Goal: Task Accomplishment & Management: Complete application form

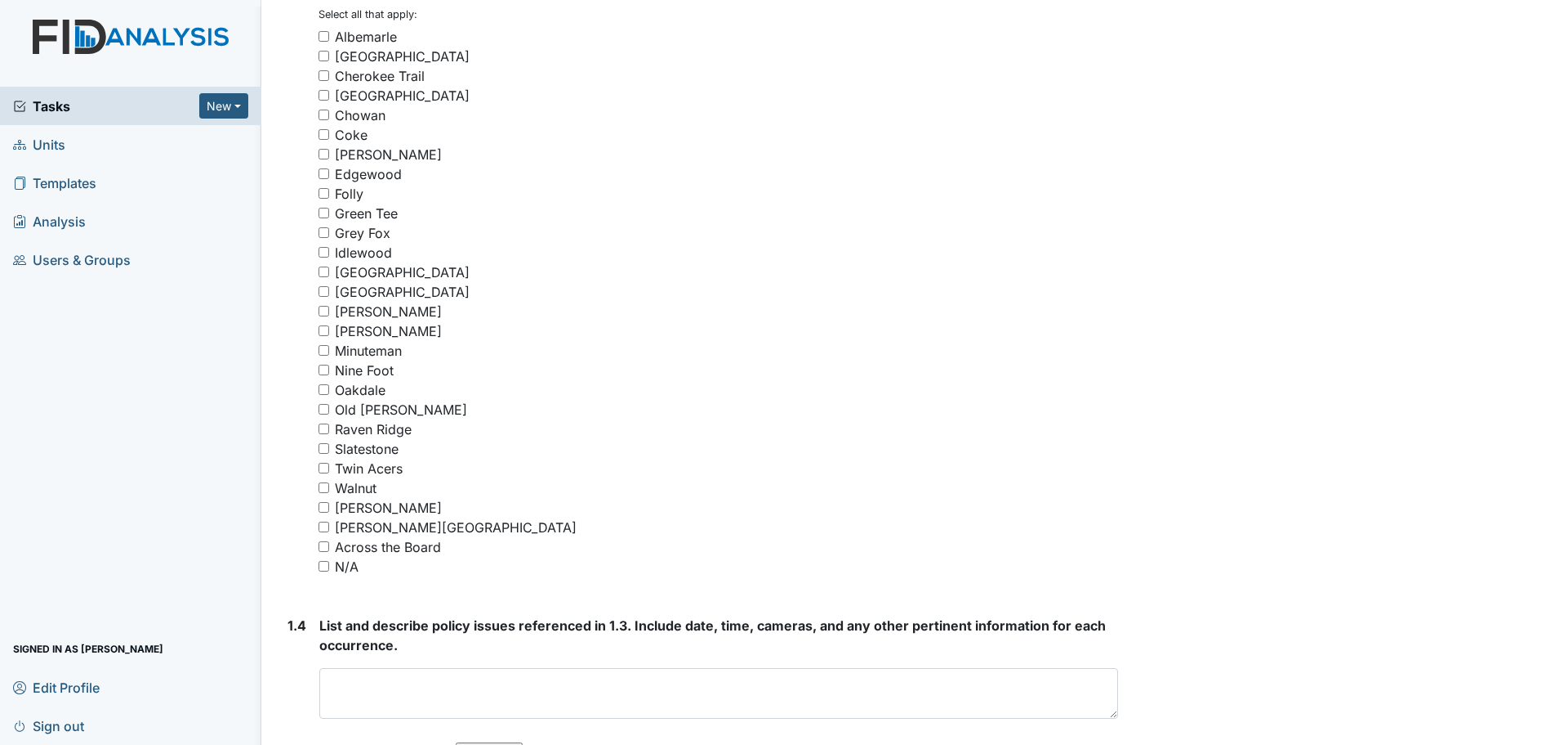
scroll to position [1308, 0]
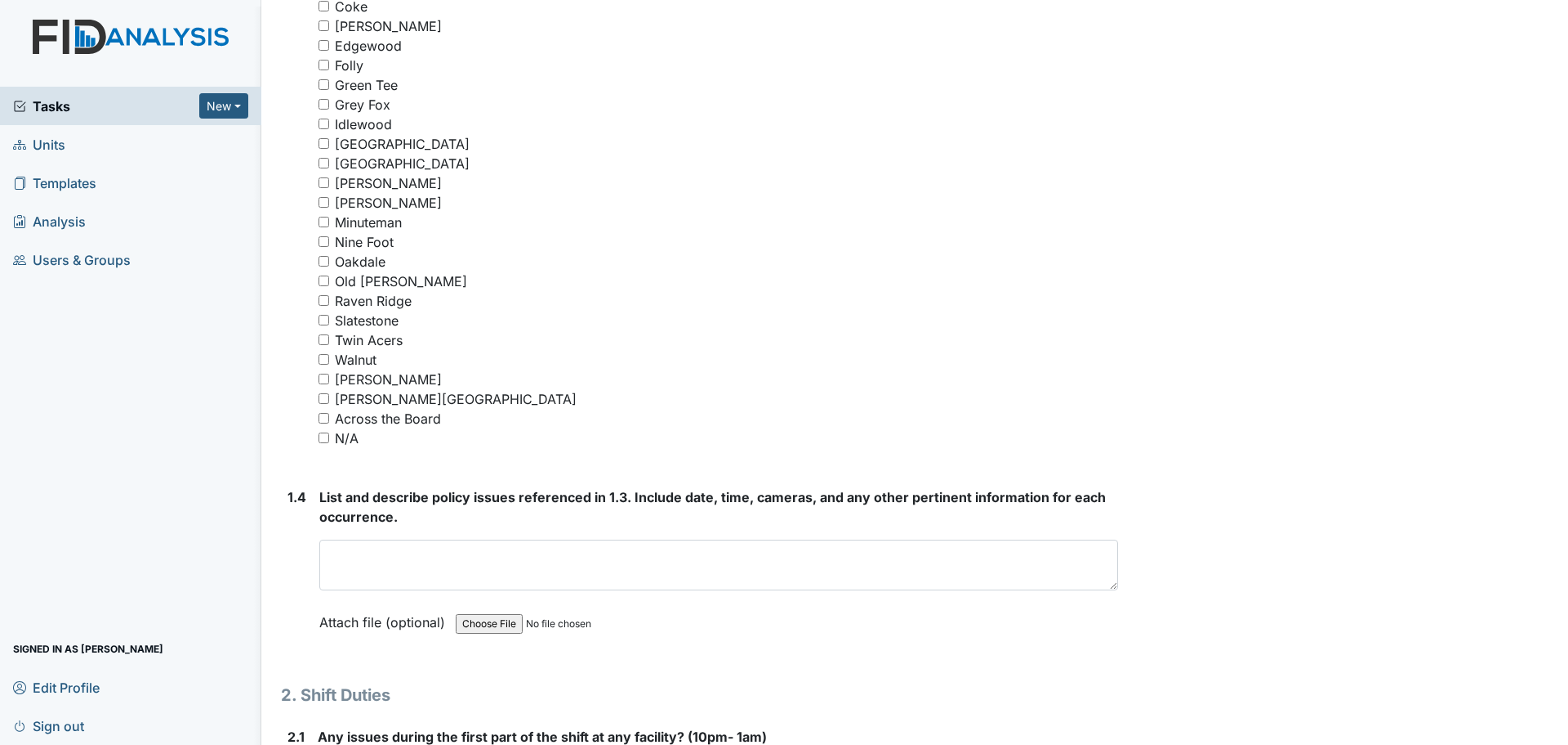
click at [325, 436] on input "N/A" at bounding box center [324, 437] width 11 height 11
checkbox input "true"
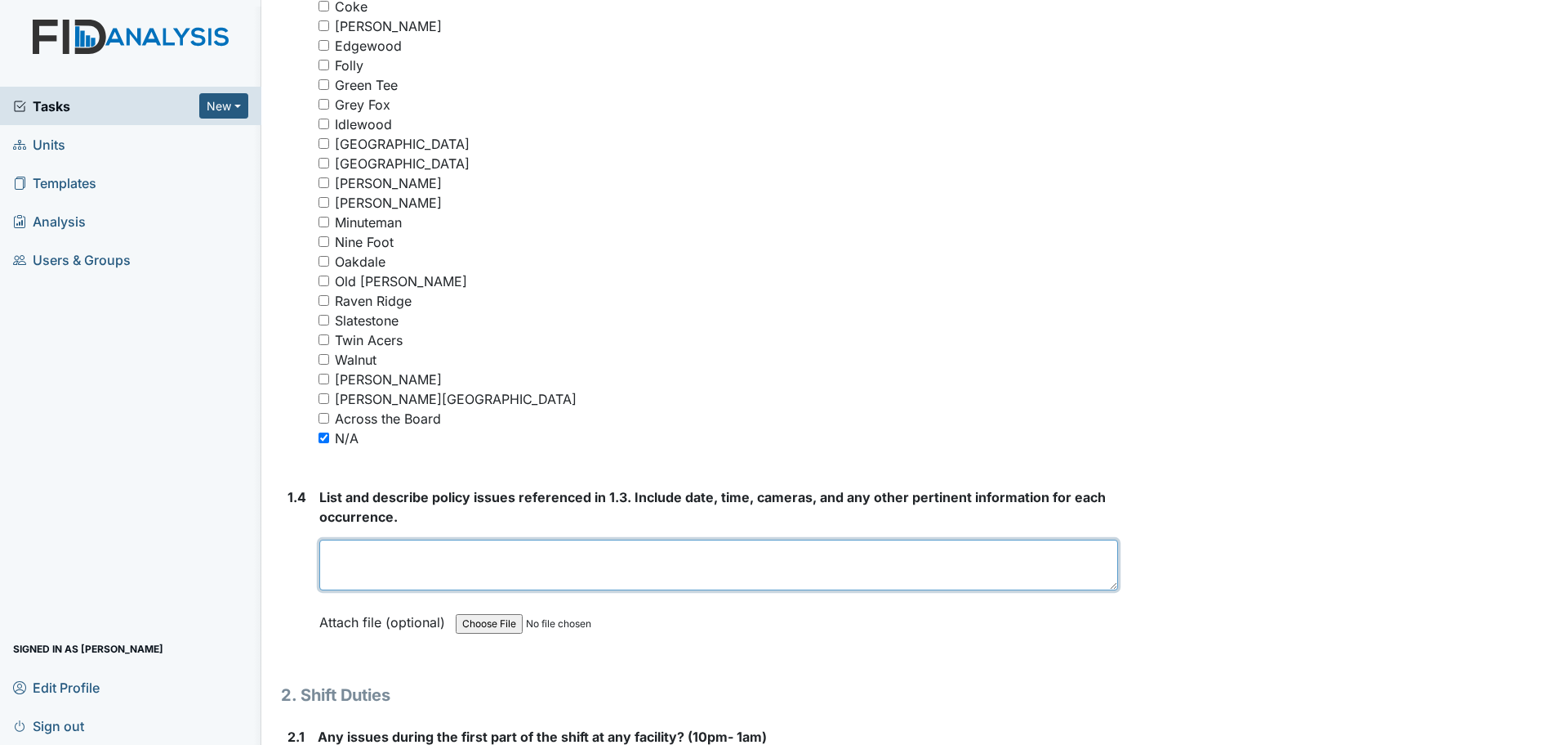
click at [486, 547] on textarea at bounding box center [719, 564] width 799 height 51
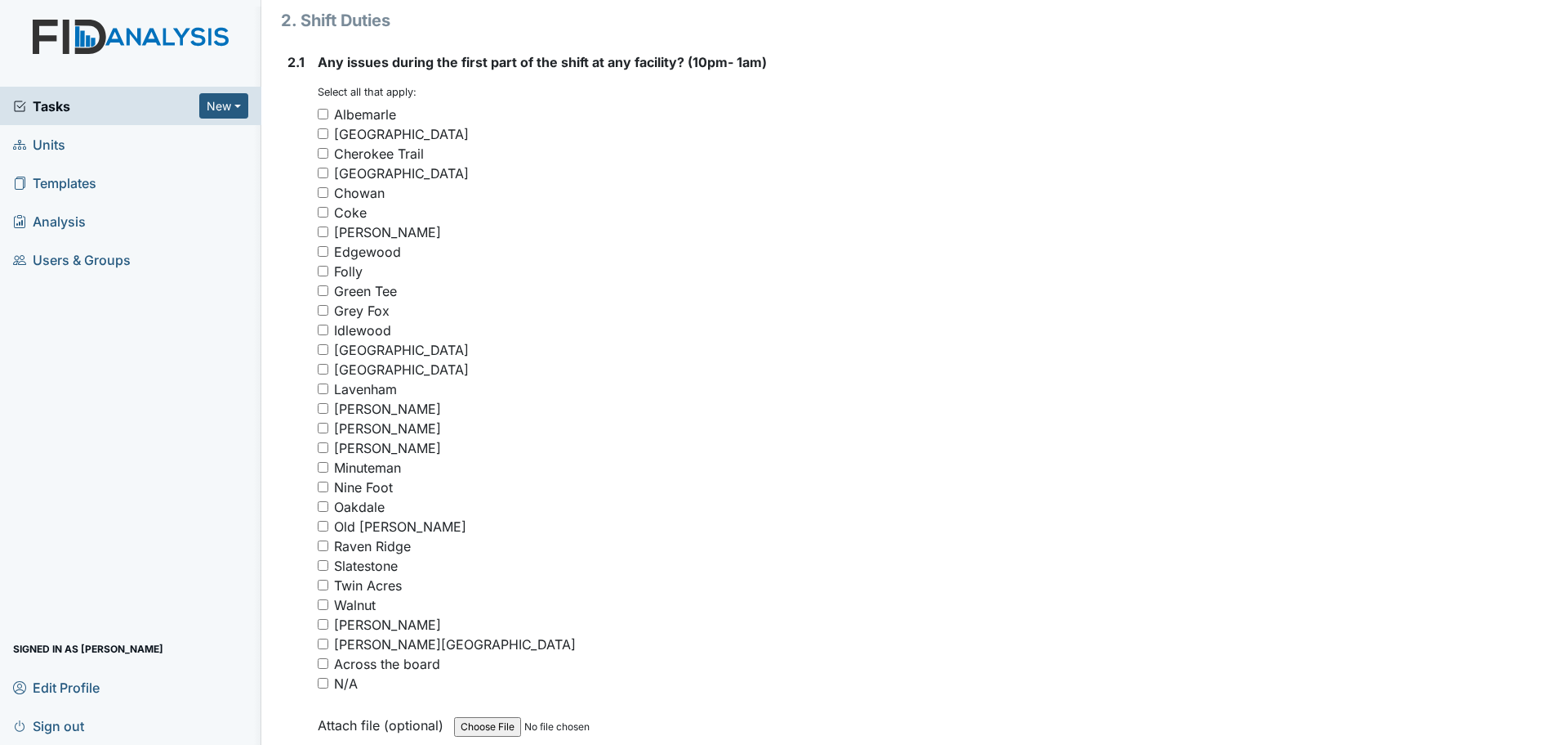
scroll to position [2043, 0]
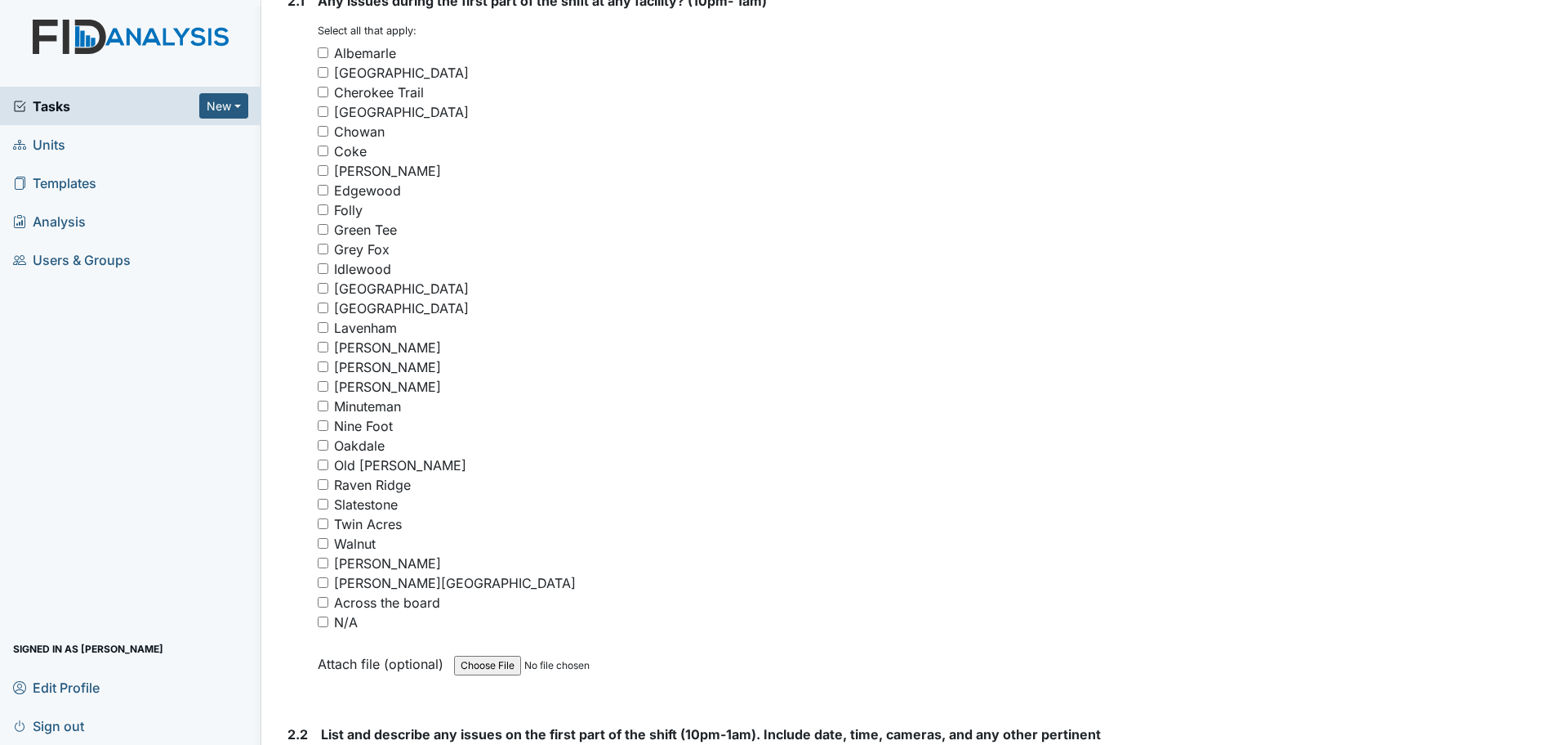
type textarea "Nothing to report."
click at [324, 287] on input "[GEOGRAPHIC_DATA]" at bounding box center [323, 288] width 11 height 11
checkbox input "true"
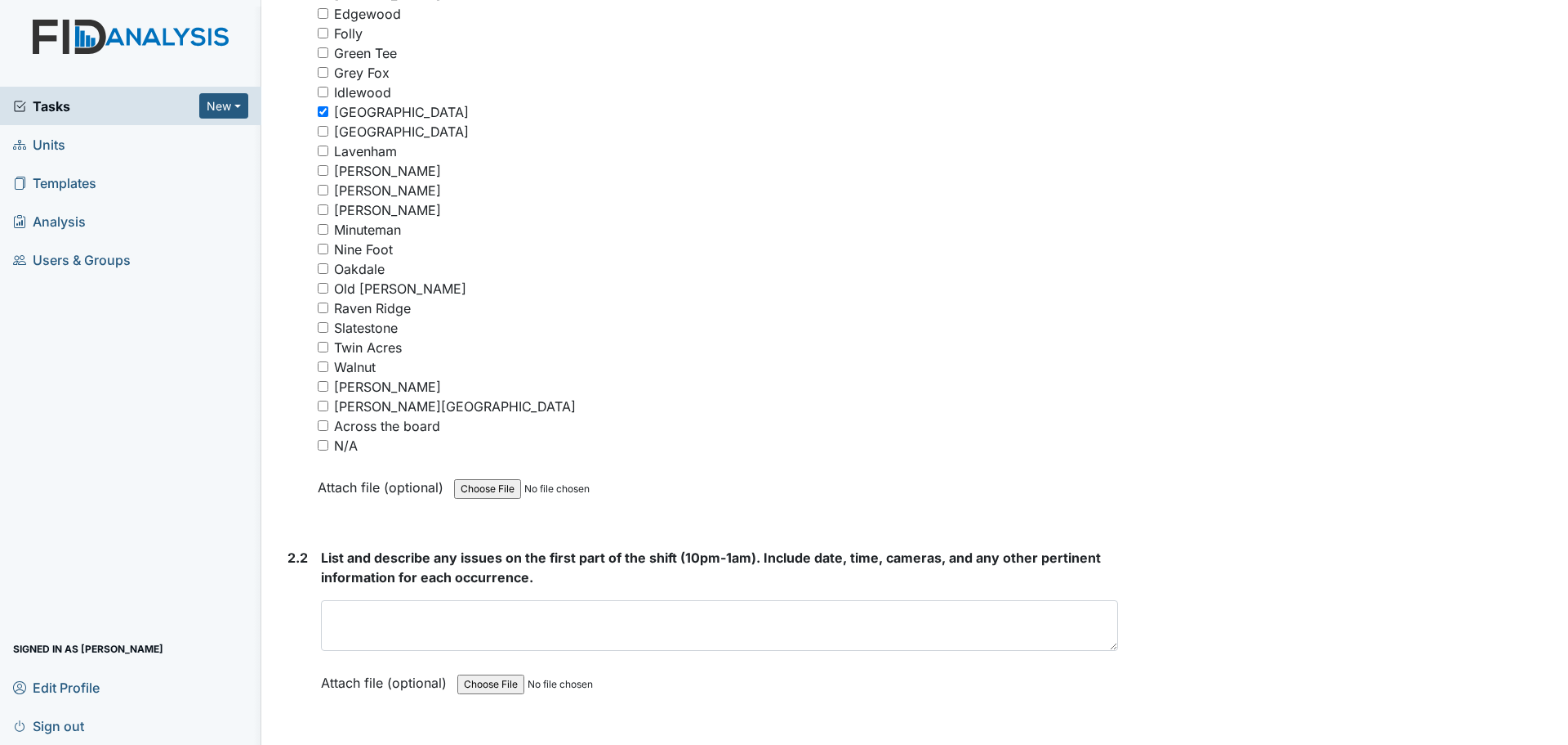
scroll to position [2288, 0]
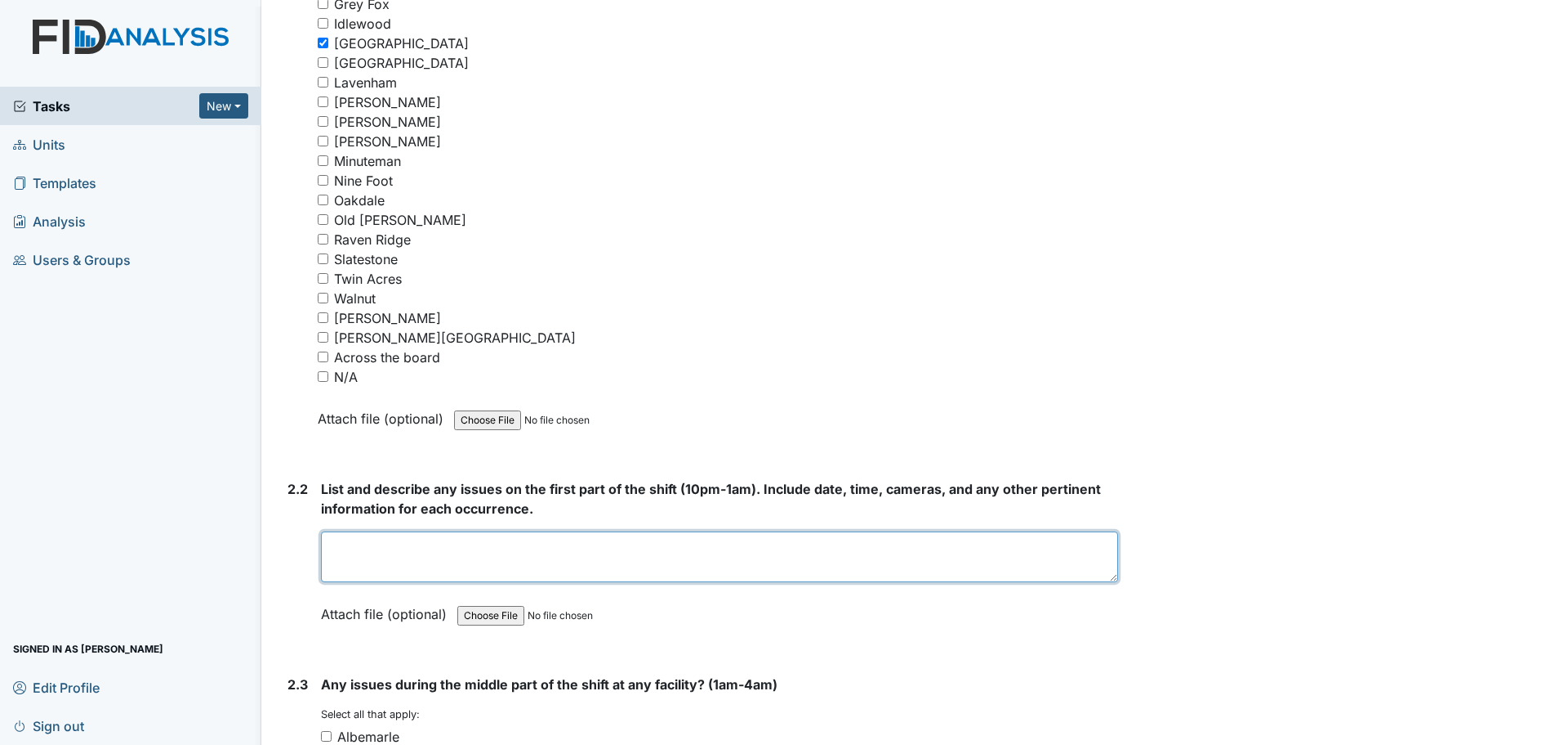
click at [607, 556] on textarea at bounding box center [719, 557] width 797 height 51
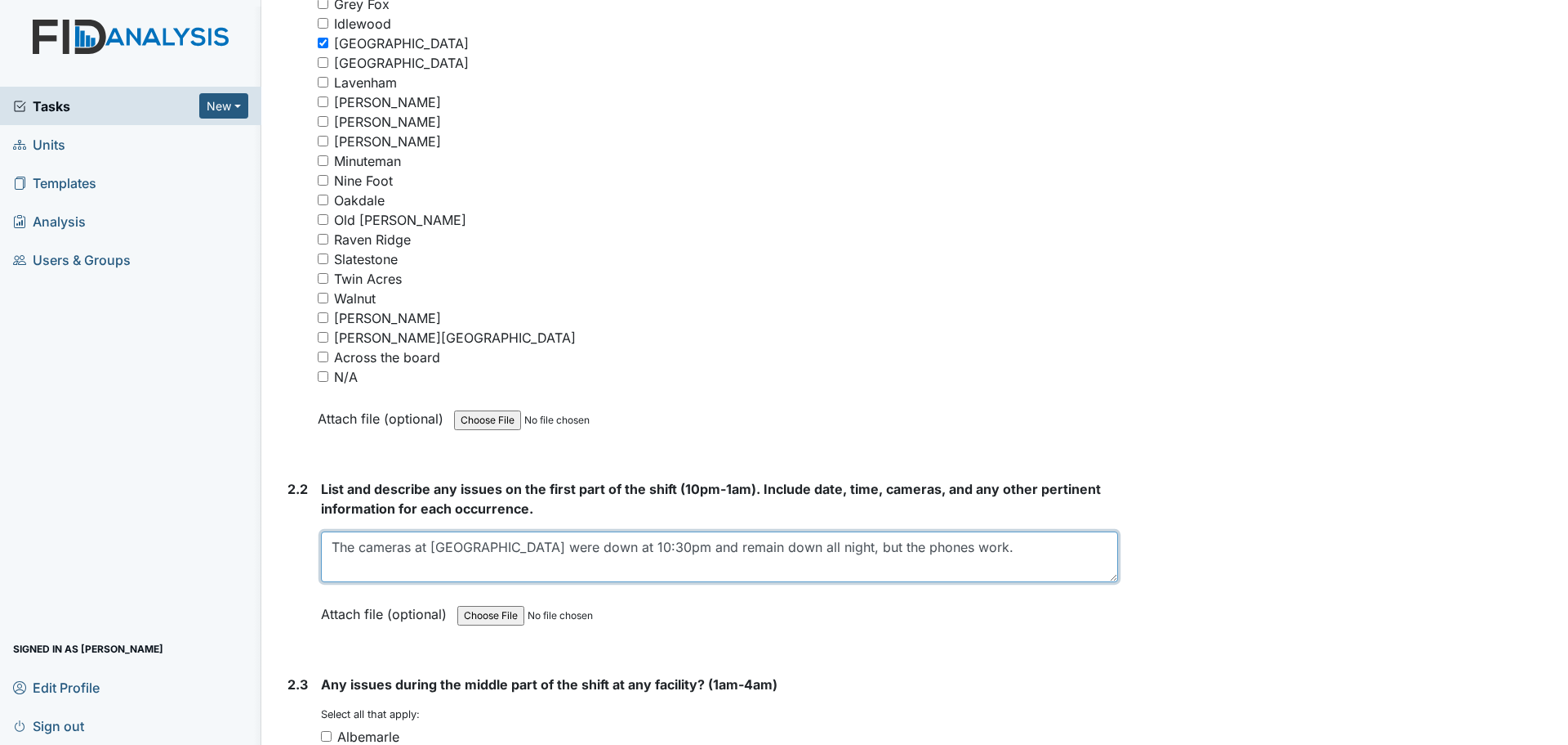
type textarea "The cameras at [GEOGRAPHIC_DATA] were down at 10:30pm and remain down all night…"
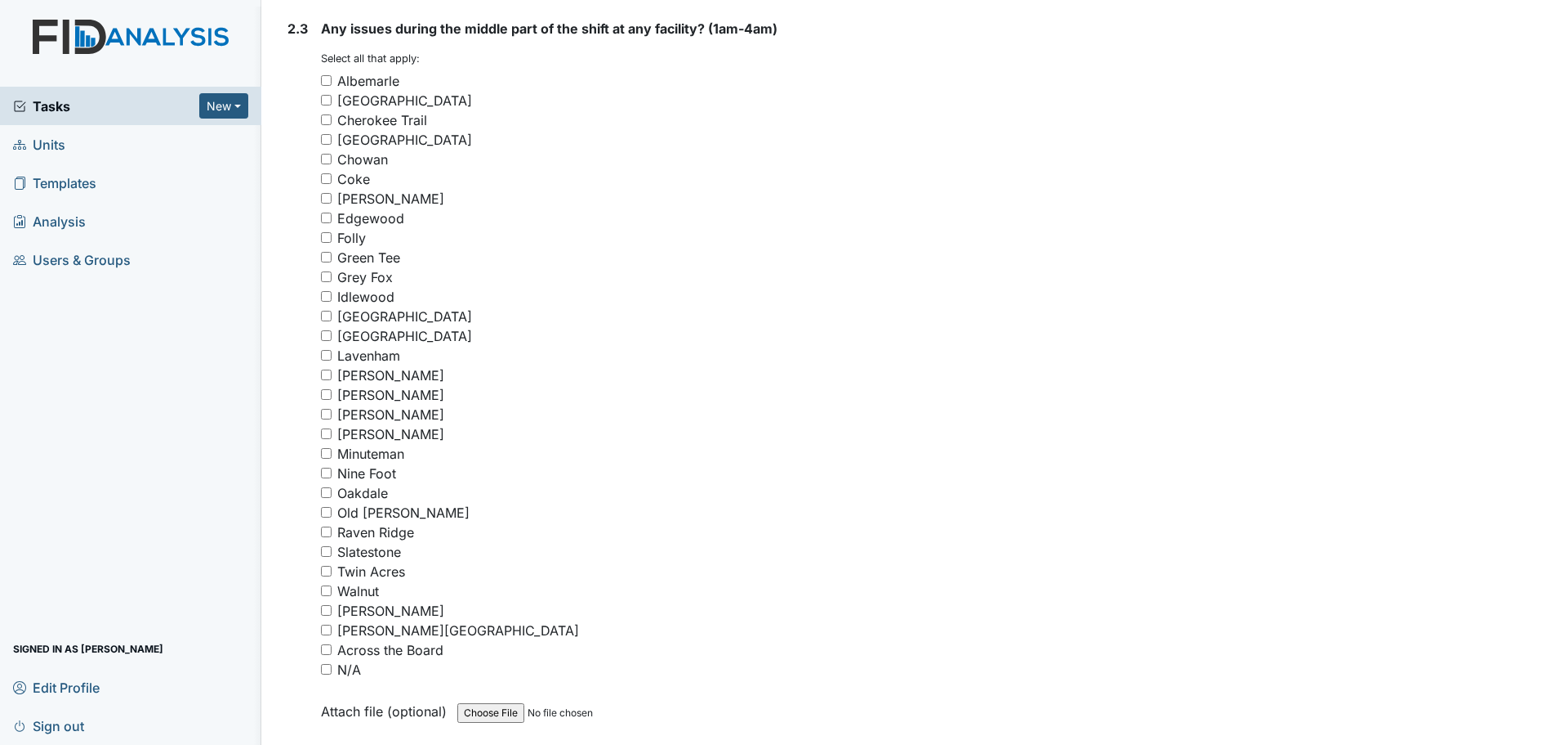
scroll to position [3188, 0]
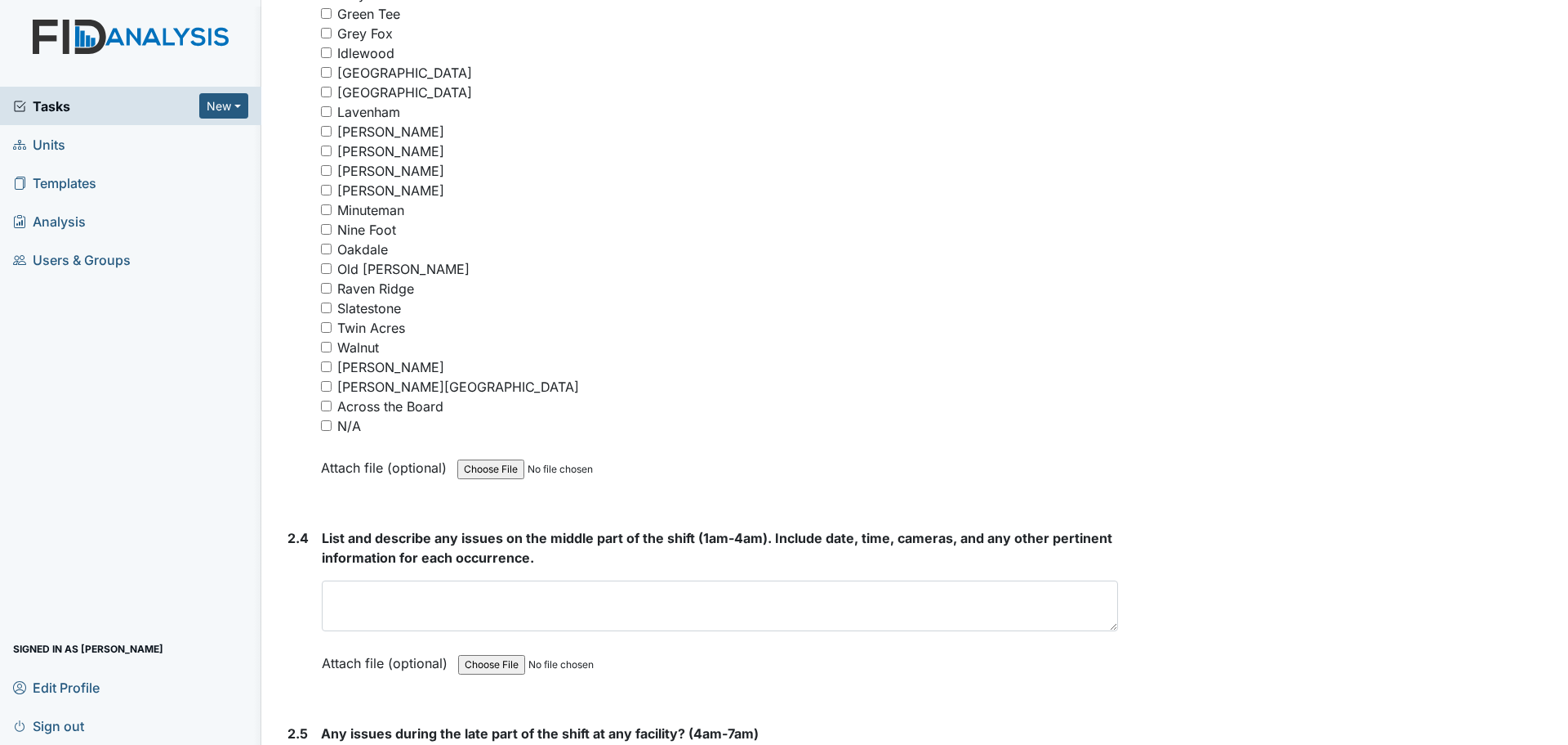
click at [328, 423] on input "N/A" at bounding box center [326, 425] width 11 height 11
checkbox input "true"
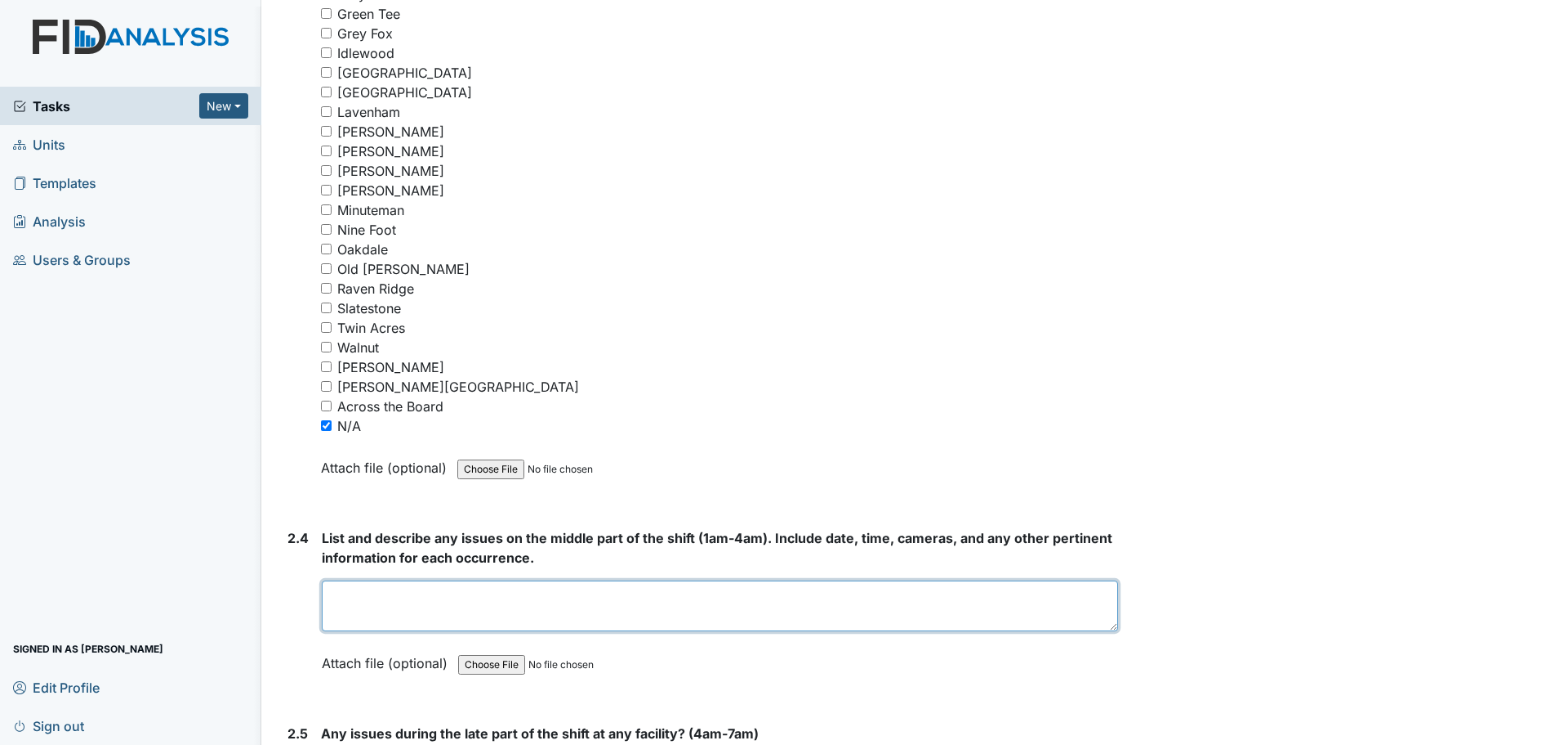
click at [612, 626] on textarea at bounding box center [719, 606] width 796 height 51
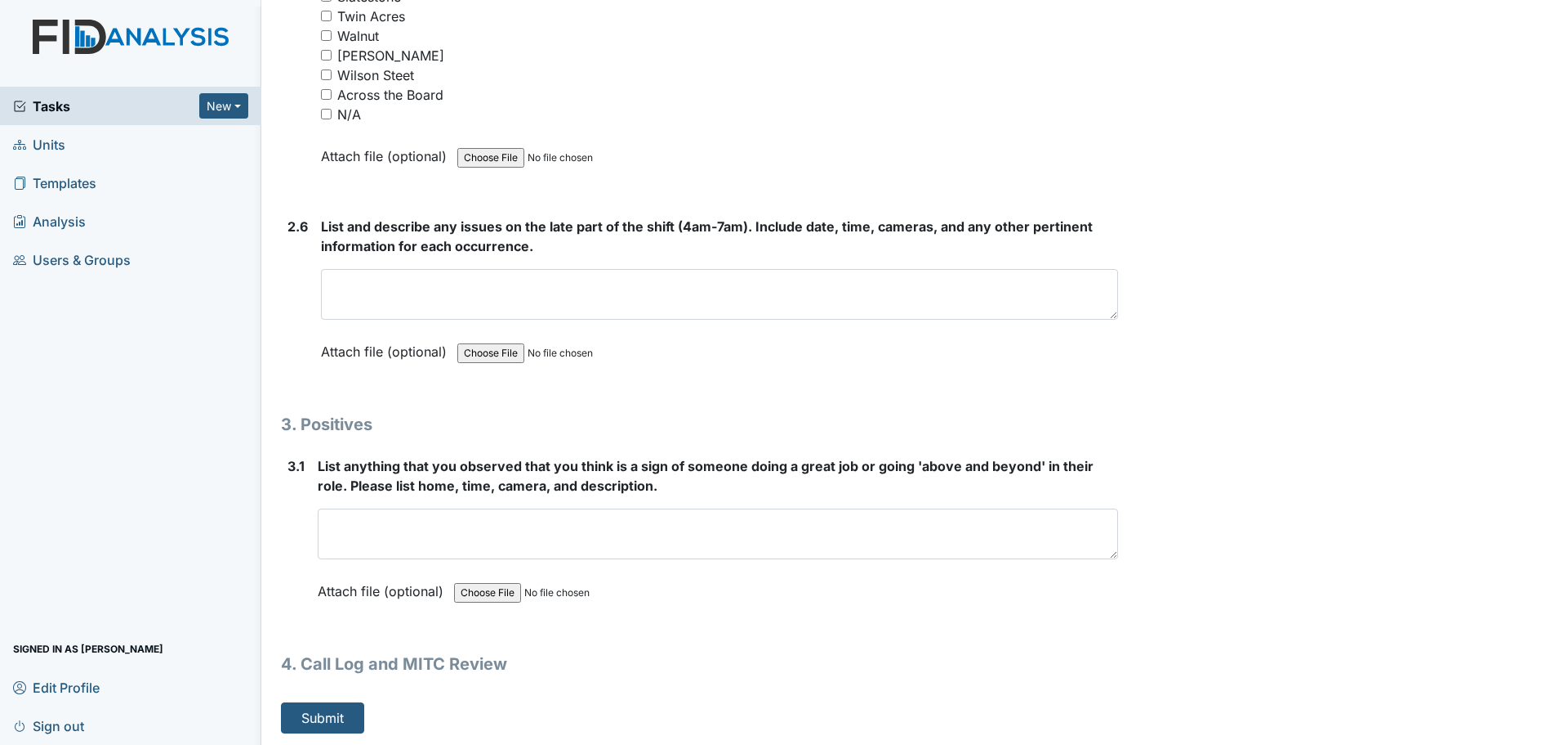
scroll to position [4449, 0]
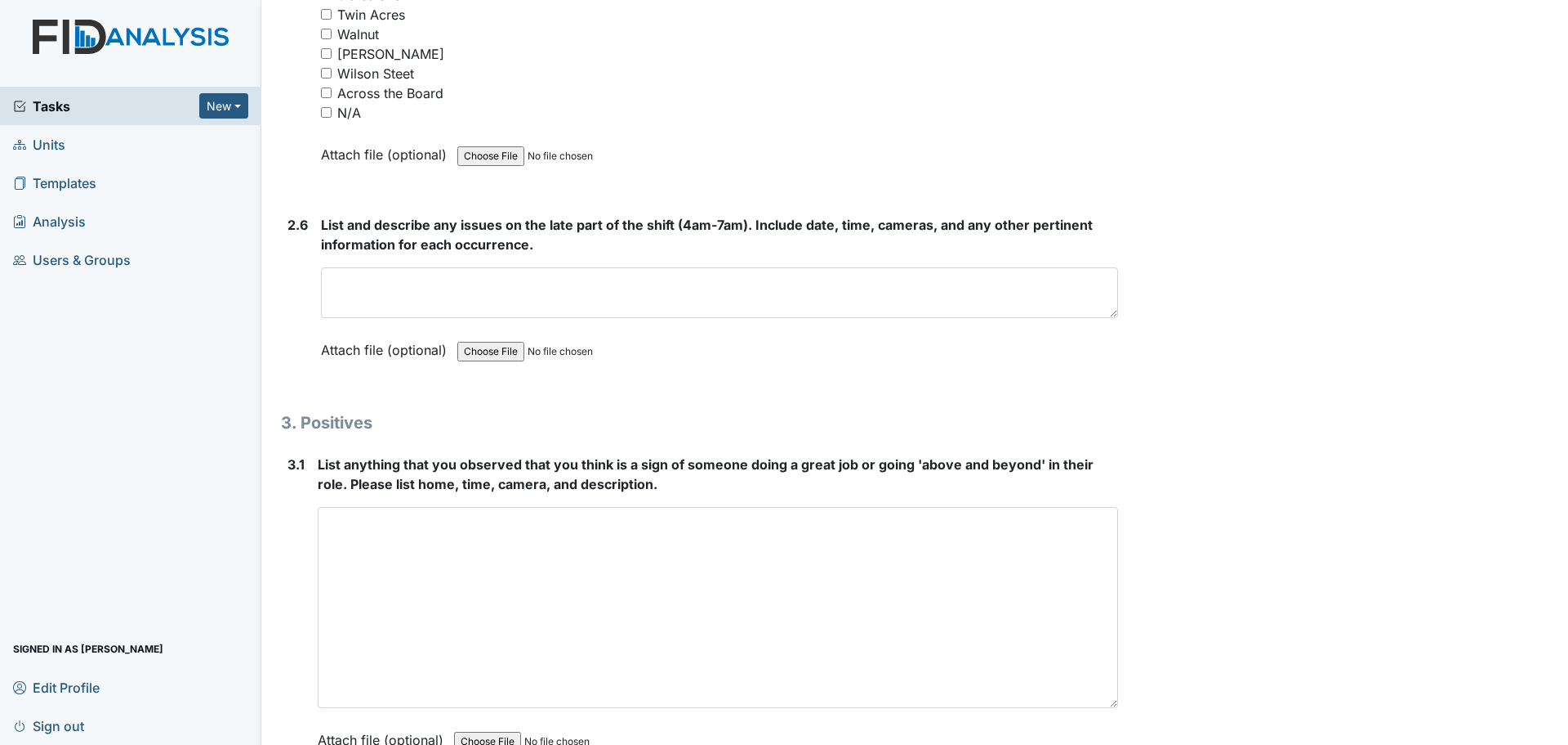
drag, startPoint x: 1104, startPoint y: 552, endPoint x: 1155, endPoint y: 714, distance: 169.8
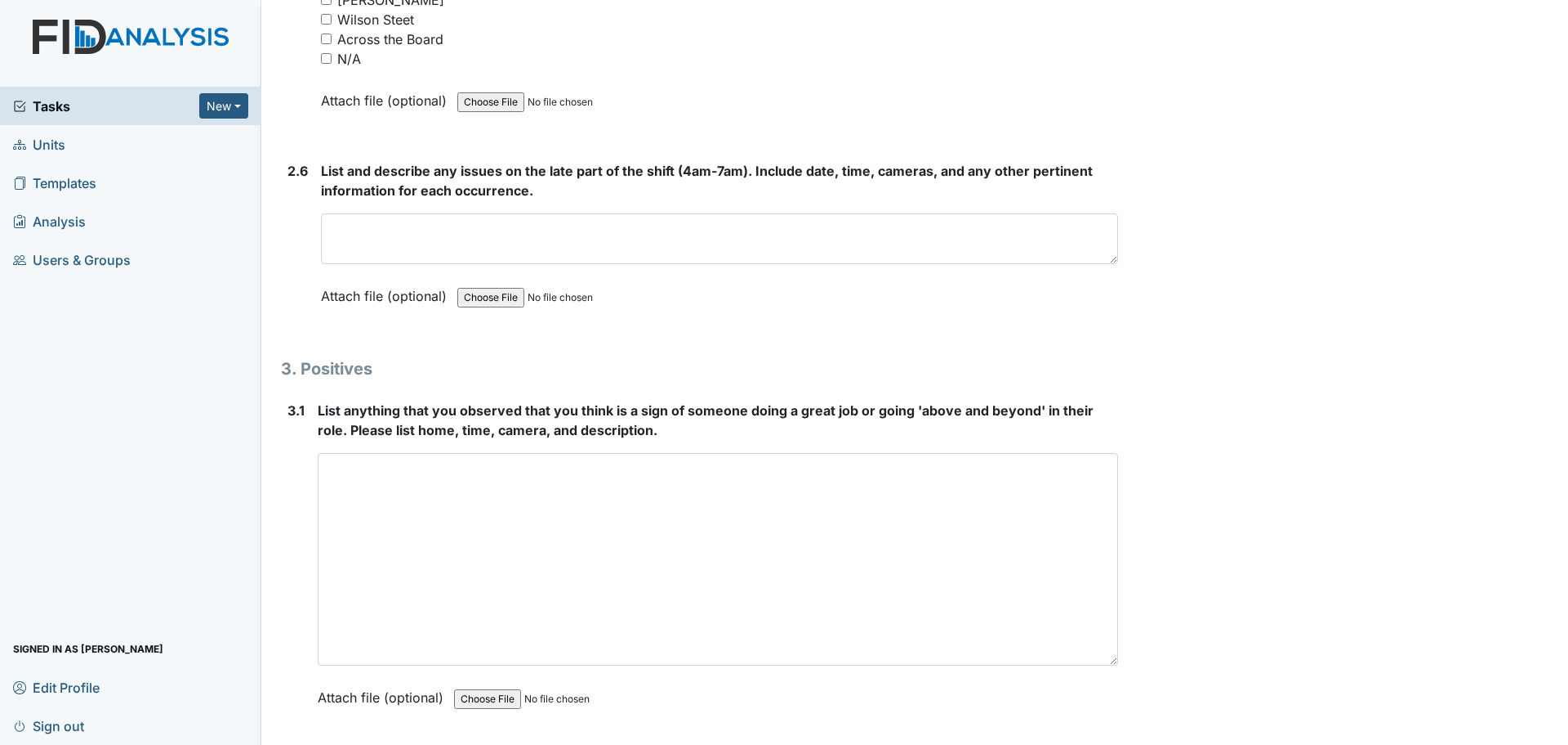
scroll to position [4529, 0]
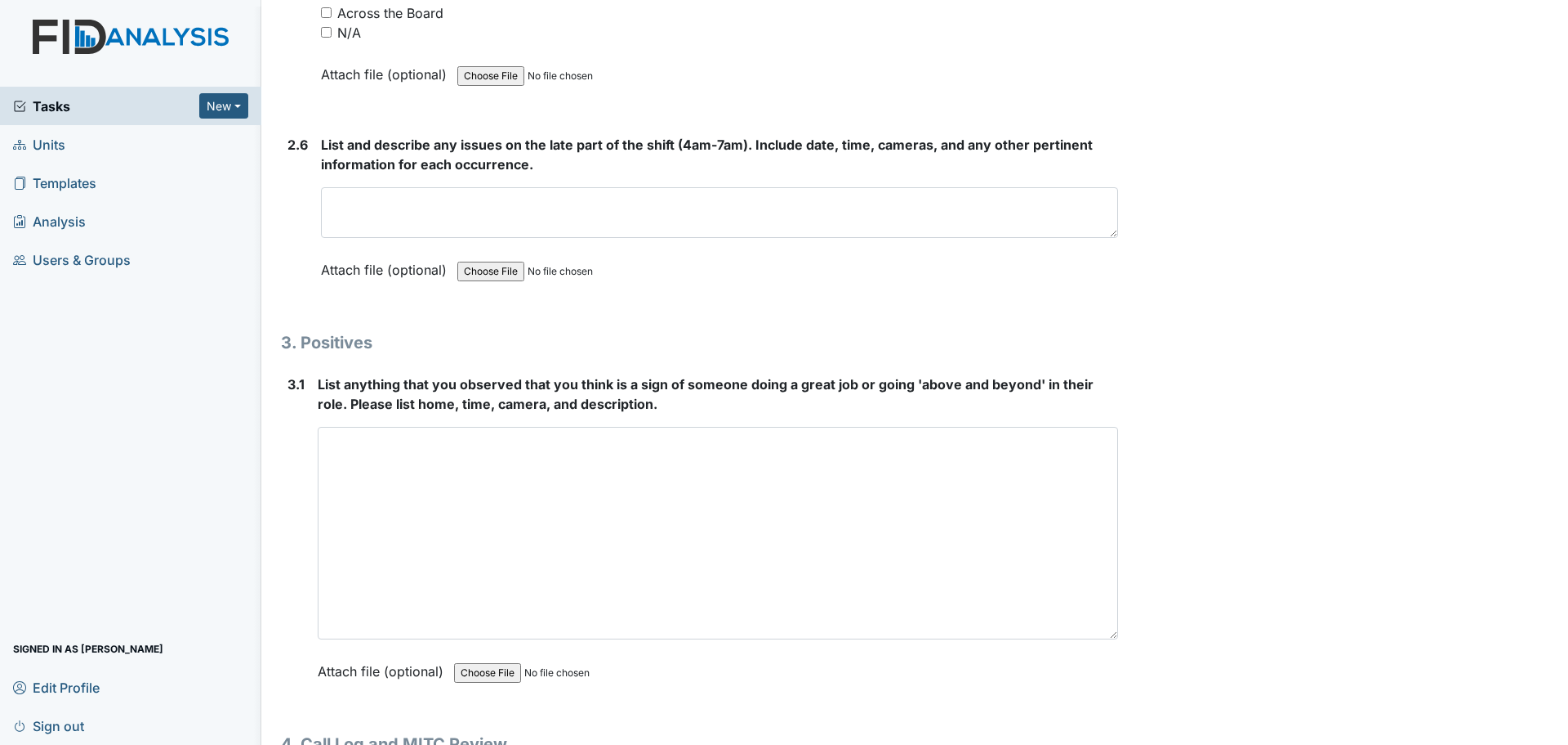
type textarea "Staff were cleaning and helping residents."
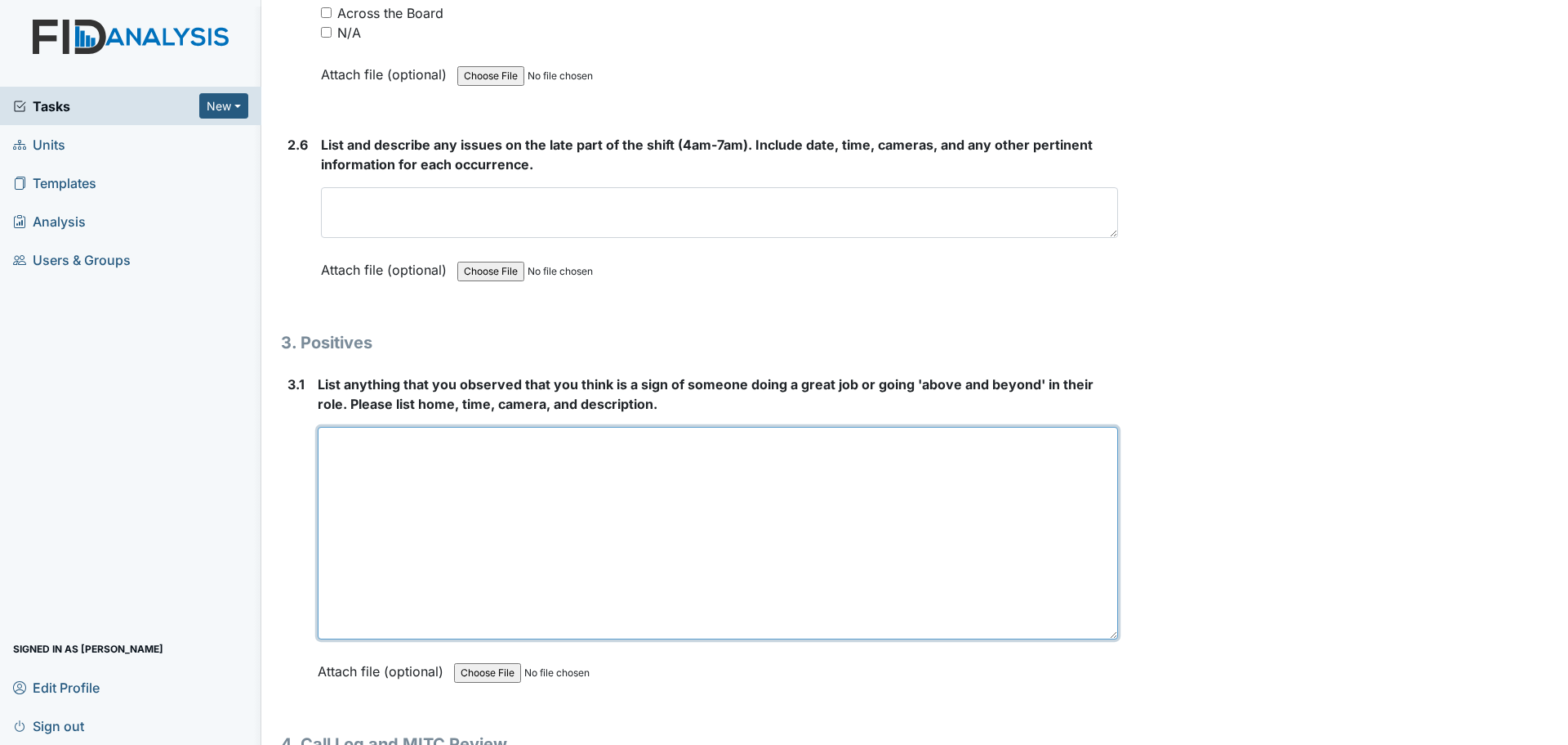
drag, startPoint x: 1104, startPoint y: 638, endPoint x: 1124, endPoint y: 704, distance: 69.0
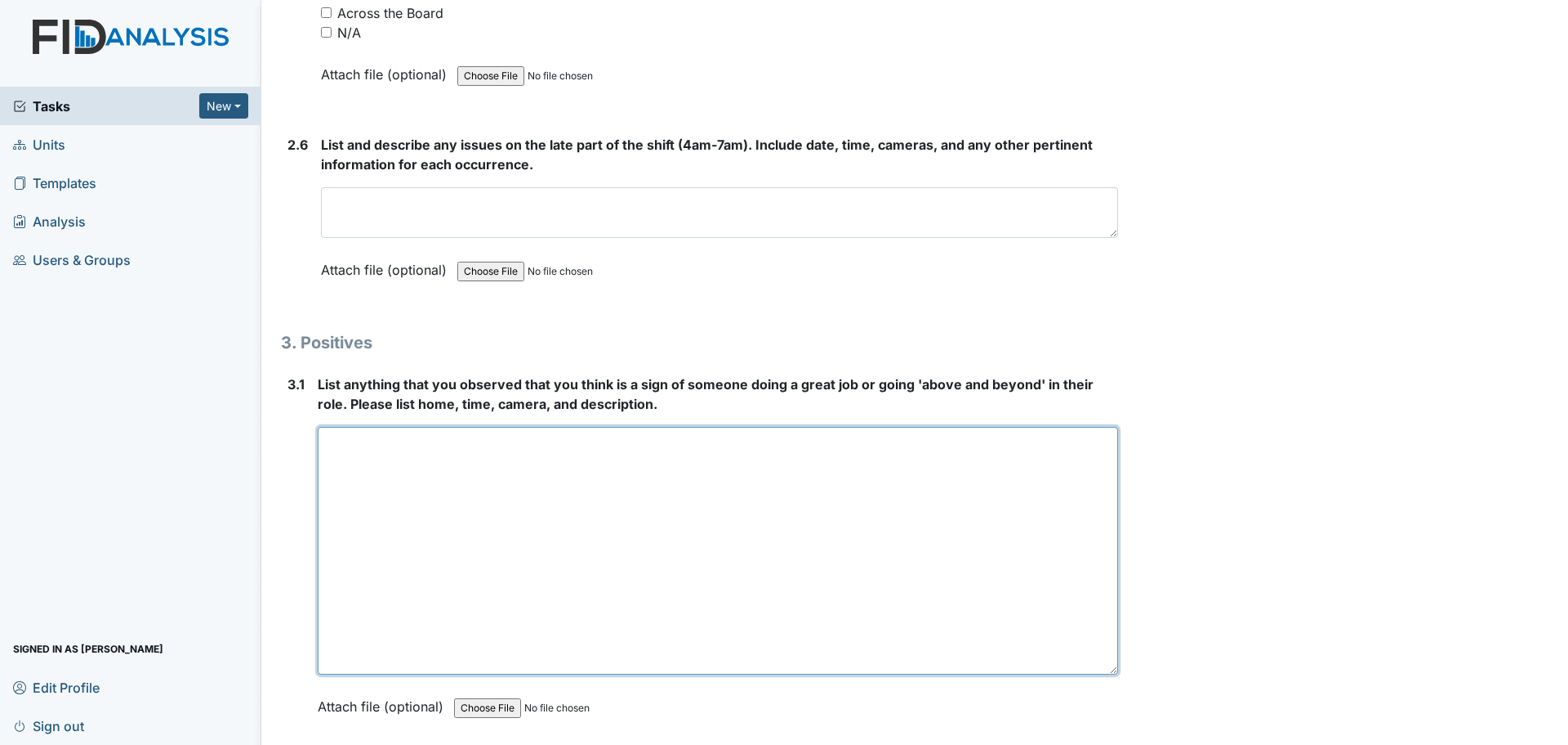
drag, startPoint x: 1119, startPoint y: 670, endPoint x: 1150, endPoint y: 742, distance: 78.4
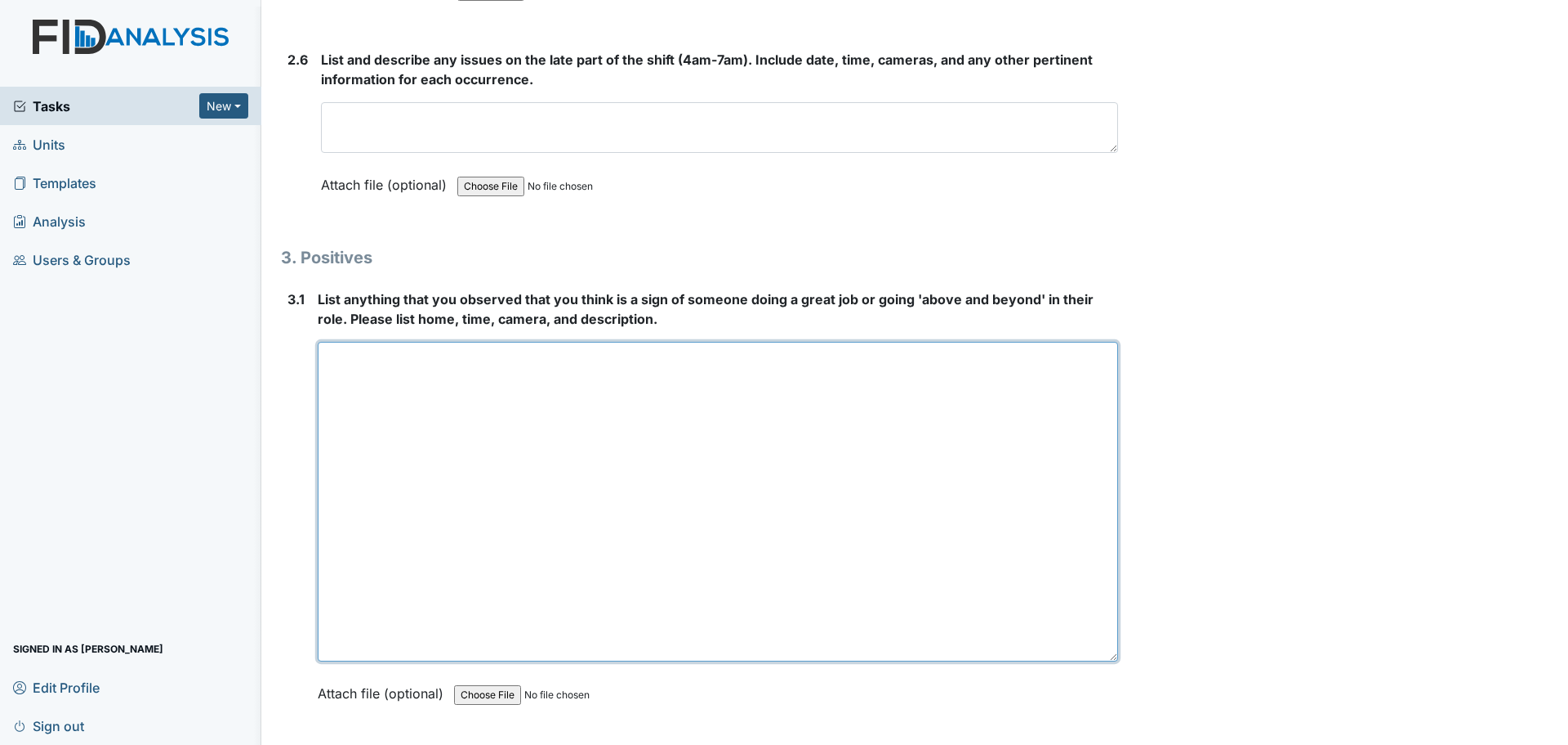
scroll to position [4718, 0]
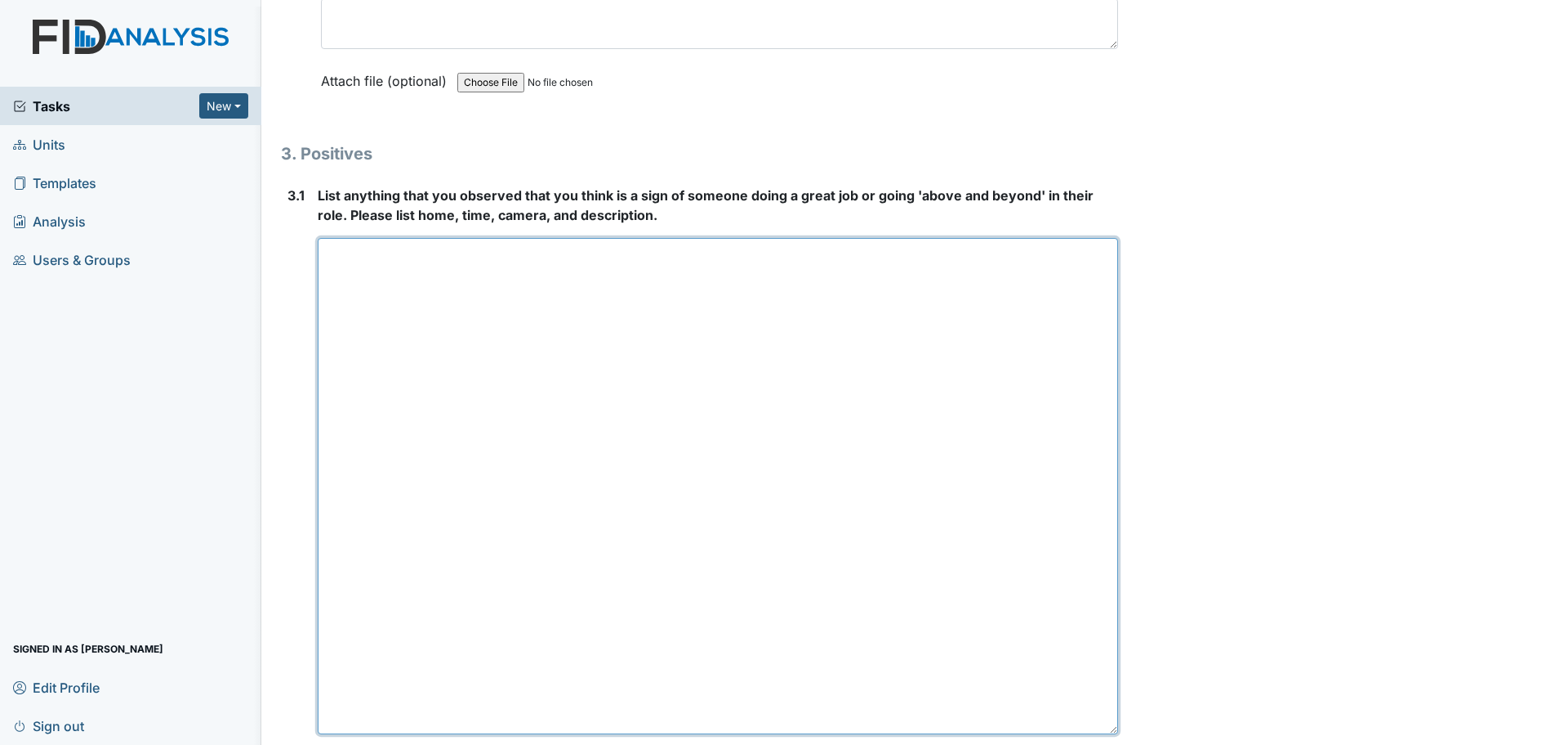
drag, startPoint x: 1105, startPoint y: 551, endPoint x: 1139, endPoint y: 783, distance: 234.5
click at [1139, 744] on html "Tasks New Form Inspection Document Bundle Units Templates Analysis Users & Grou…" at bounding box center [784, 372] width 1568 height 745
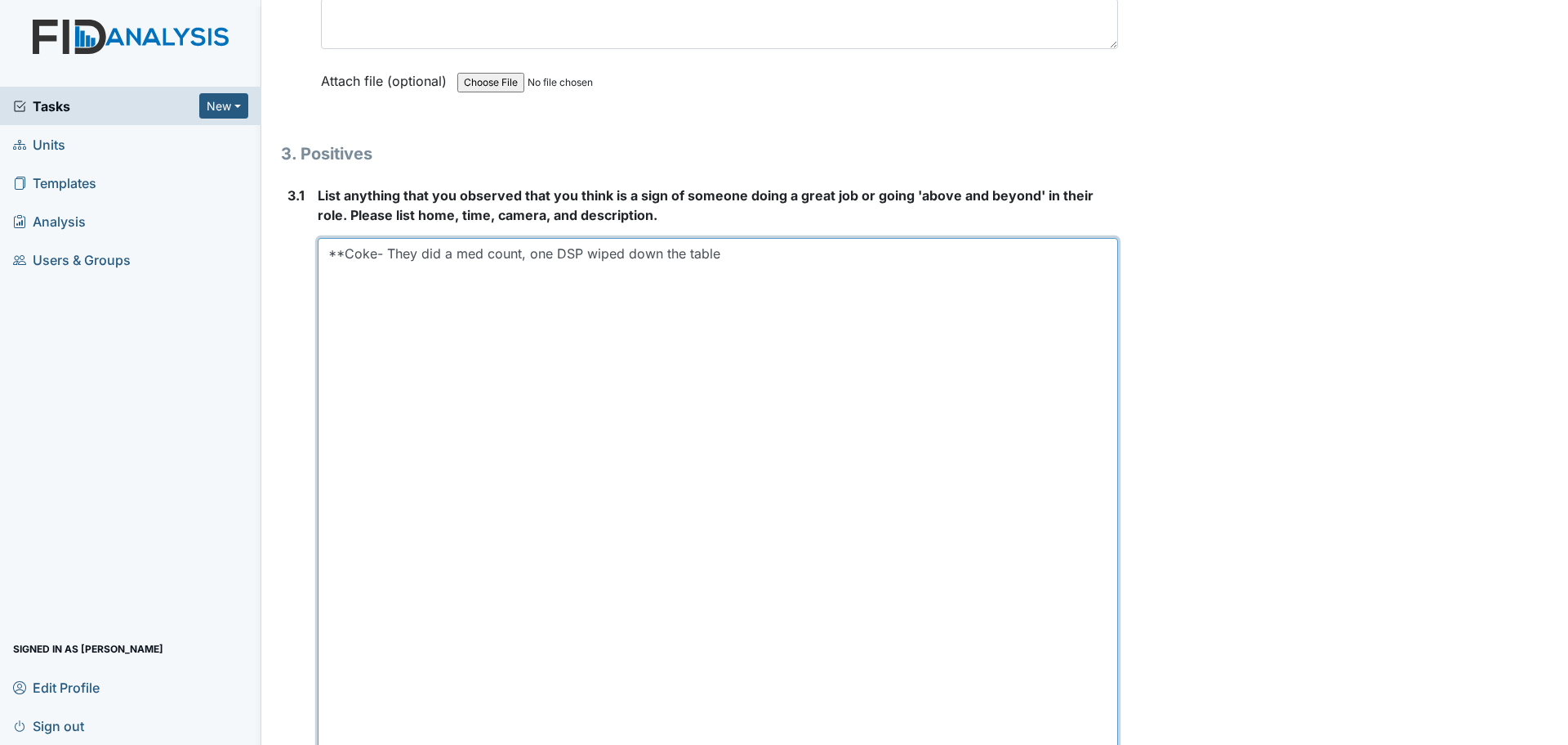
click at [749, 259] on textarea "**Coke- They did a med count, one DSP wiped down the table" at bounding box center [718, 513] width 801 height 551
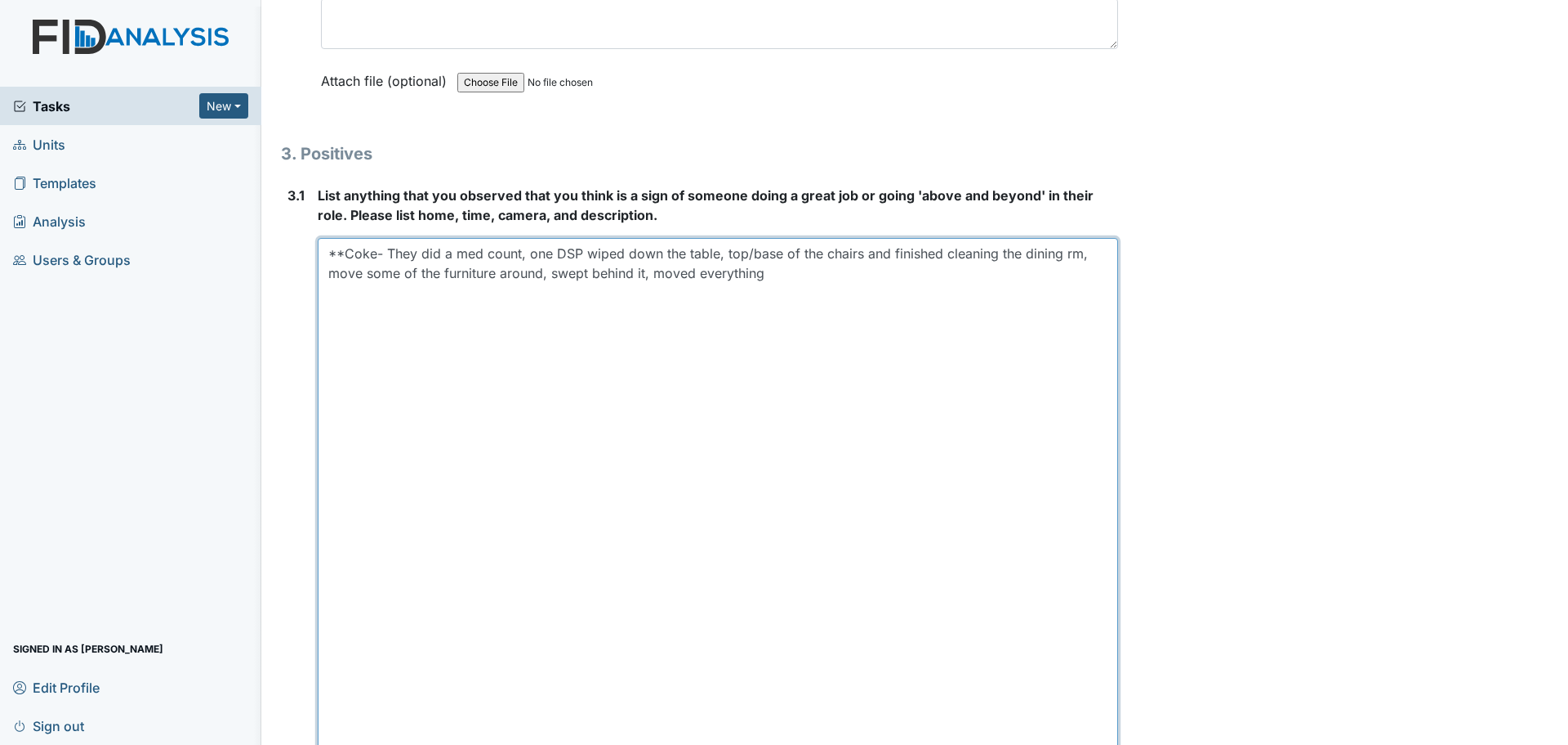
click at [794, 271] on textarea "**Coke- They did a med count, one DSP wiped down the table, top/base of the cha…" at bounding box center [718, 513] width 801 height 551
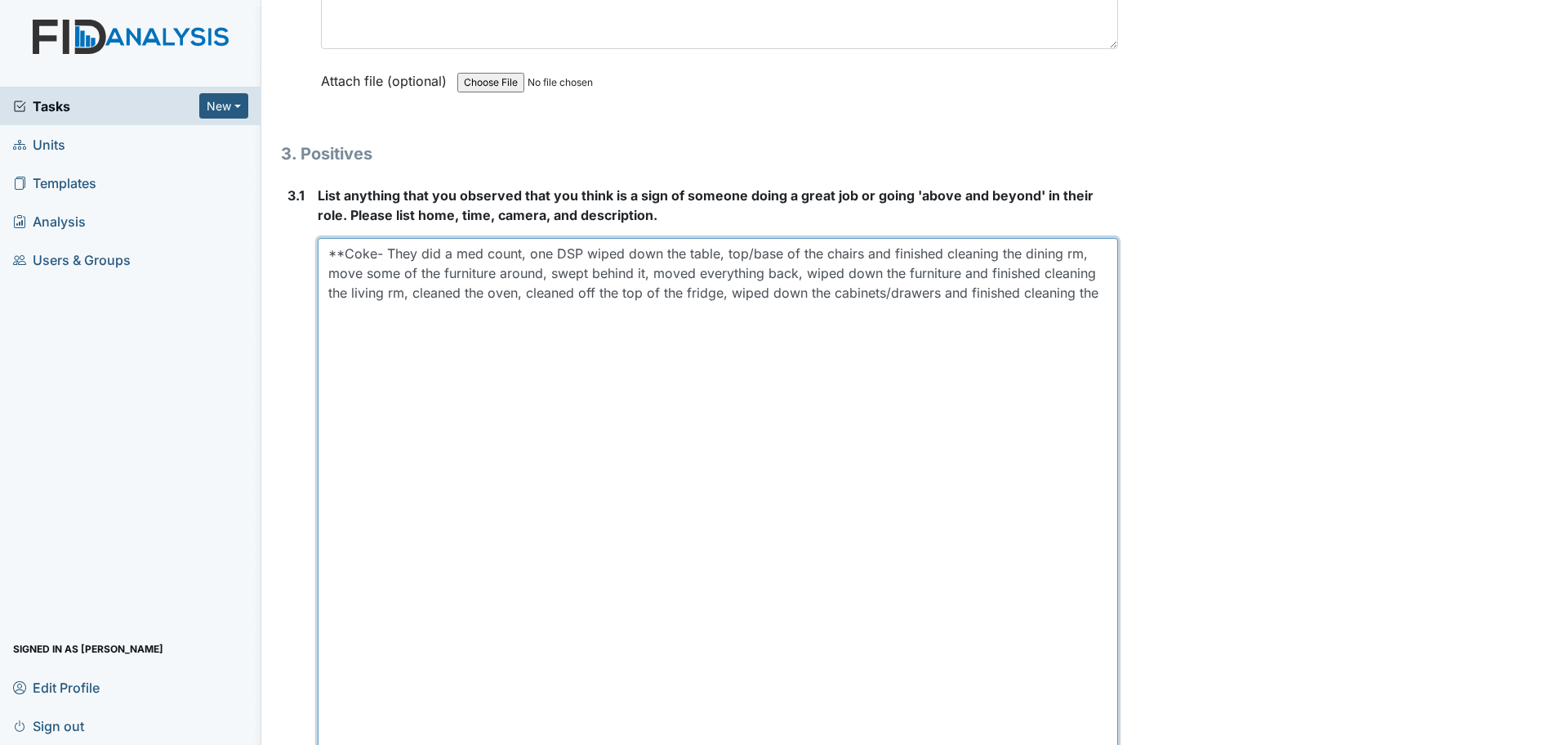
click at [804, 684] on textarea "**Coke- They did a med count, one DSP wiped down the table, top/base of the cha…" at bounding box center [718, 513] width 801 height 551
click at [1048, 343] on textarea "**Coke- They did a med count, one DSP wiped down the table, top/base of the cha…" at bounding box center [718, 513] width 801 height 551
click at [1103, 294] on textarea "**Coke- They did a med count, one DSP wiped down the table, top/base of the cha…" at bounding box center [718, 513] width 801 height 551
click at [1102, 297] on textarea "**Coke- They did a med count, one DSP wiped down the table, top/base of the cha…" at bounding box center [718, 513] width 801 height 551
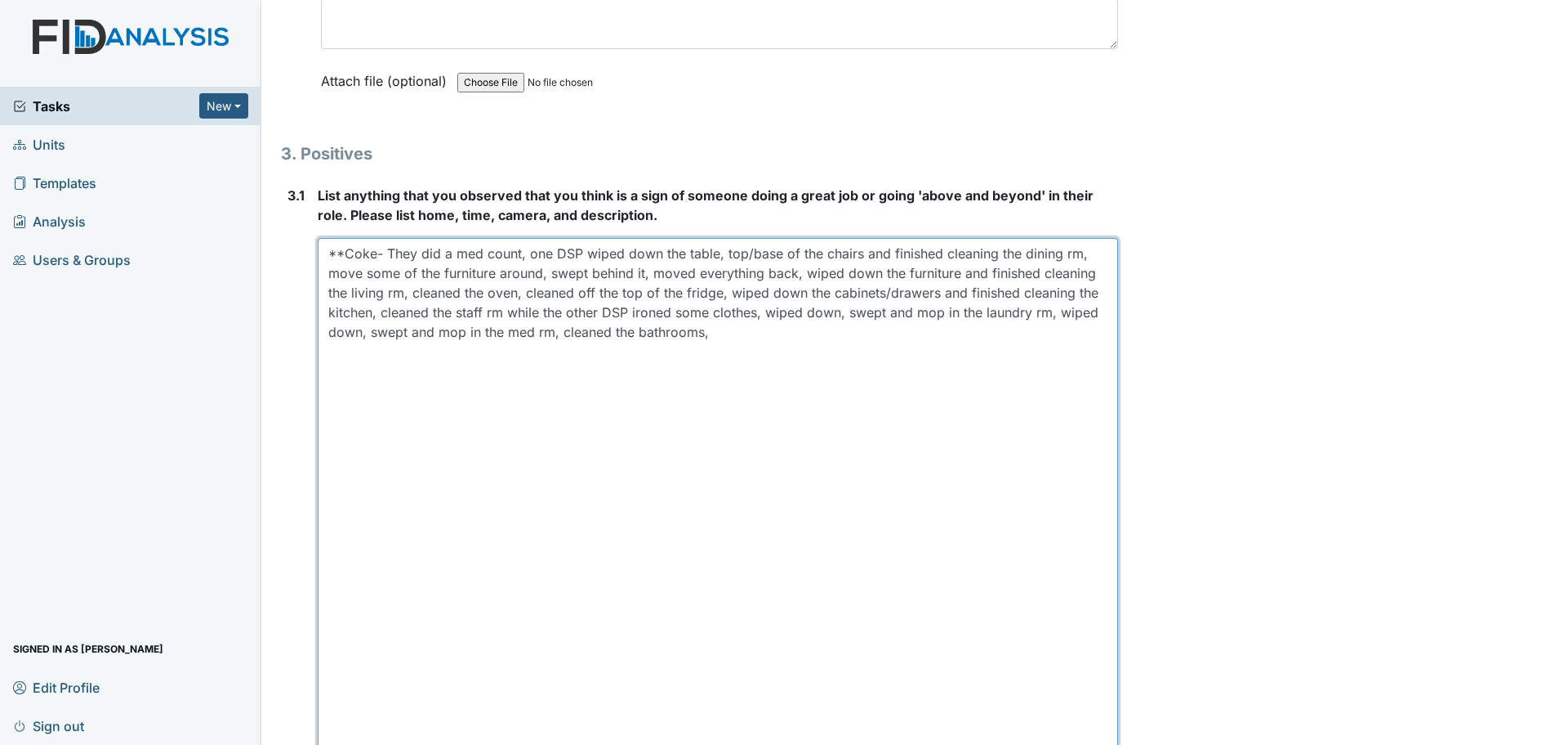
click at [718, 330] on textarea "**Coke- They did a med count, one DSP wiped down the table, top/base of the cha…" at bounding box center [718, 513] width 801 height 551
click at [745, 337] on textarea "**Coke- They did a med count, one DSP wiped down the table, top/base of the cha…" at bounding box center [718, 513] width 801 height 551
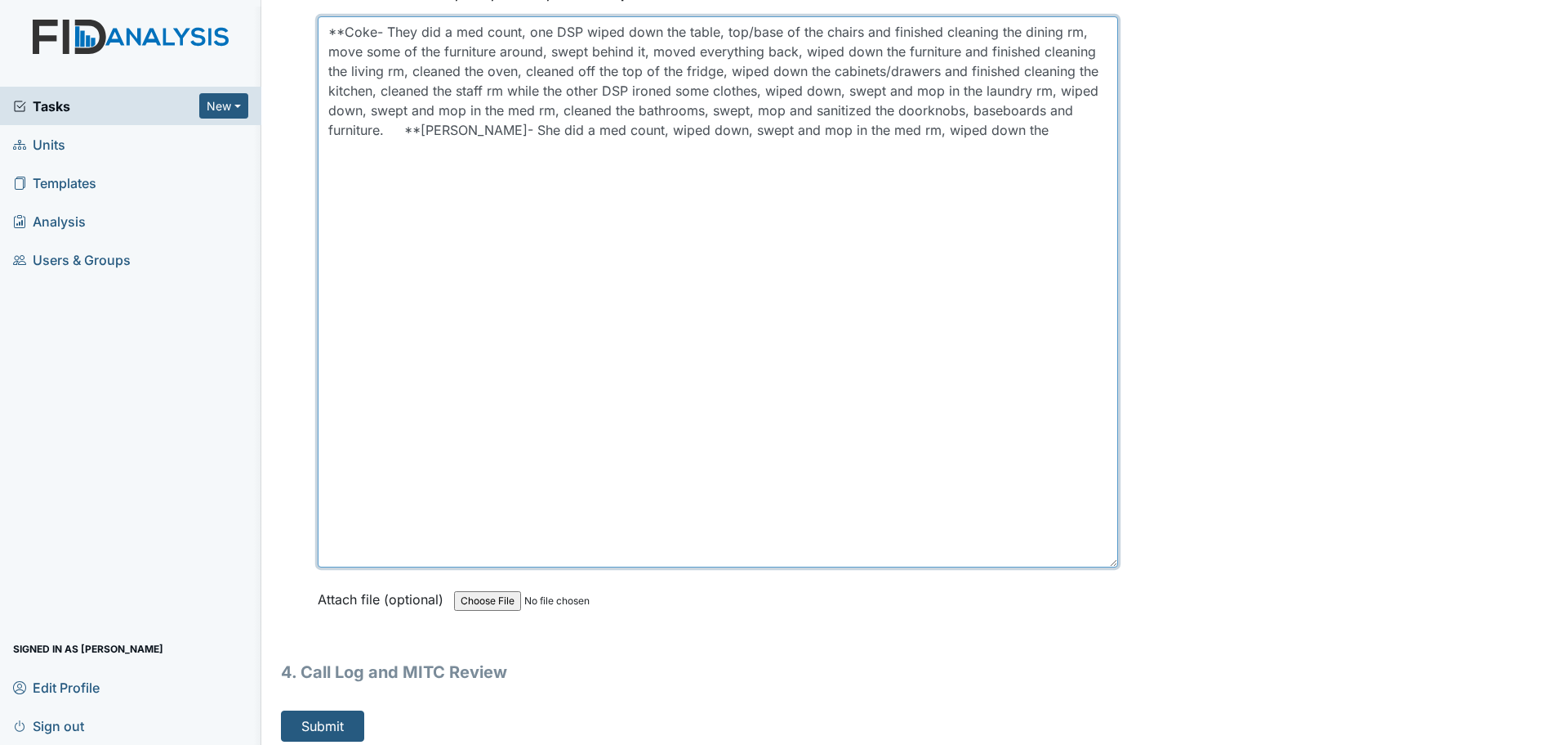
scroll to position [4949, 0]
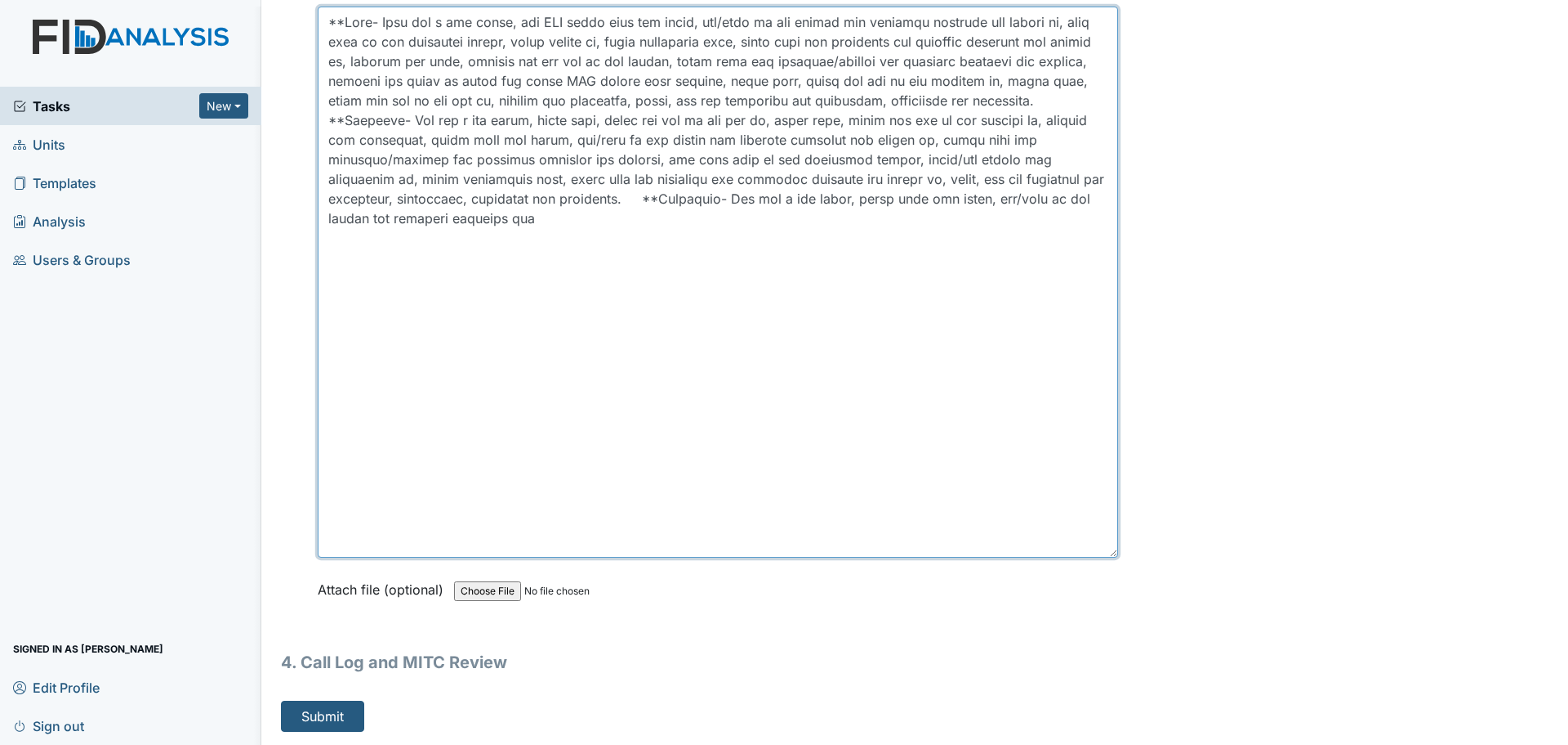
click at [698, 224] on textarea at bounding box center [718, 281] width 801 height 551
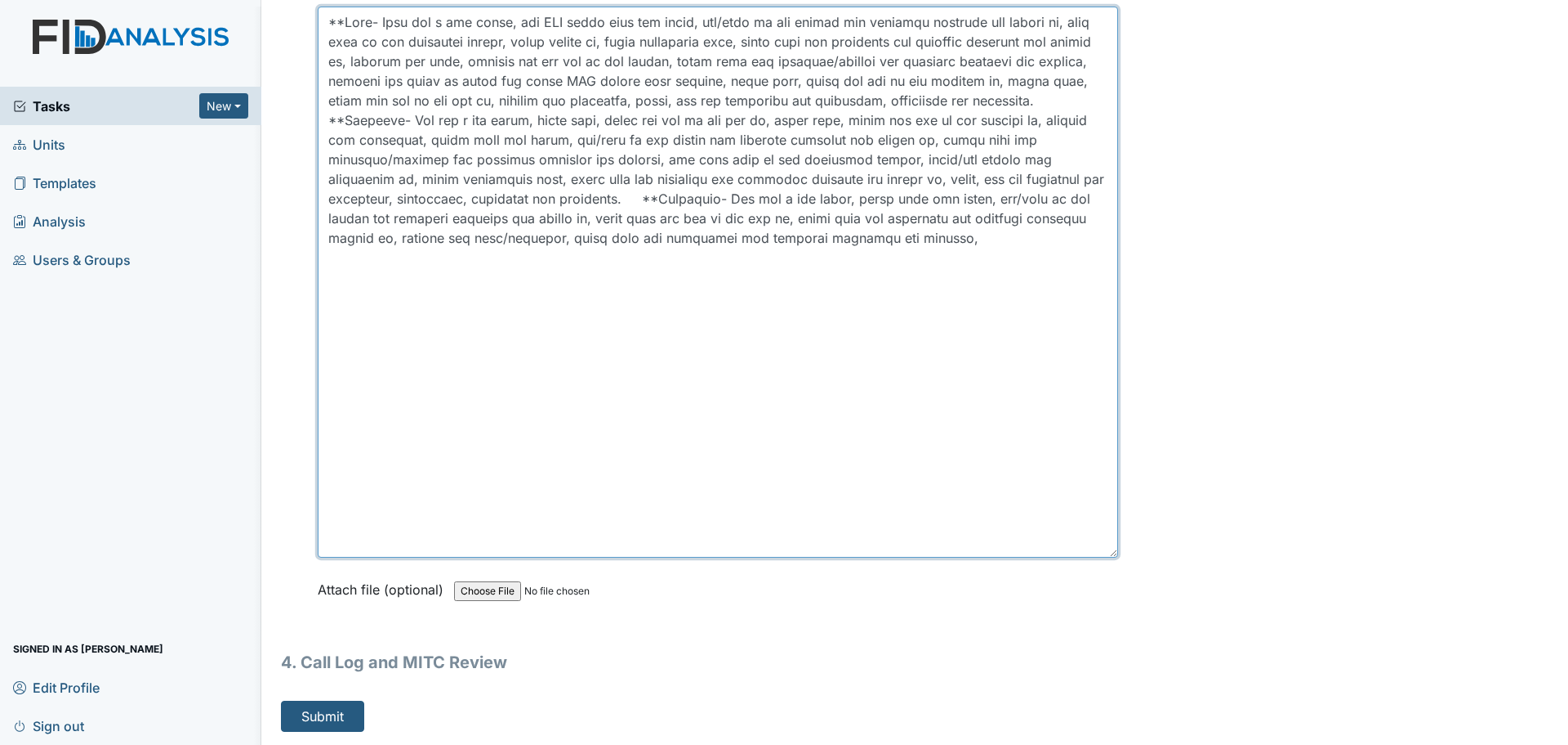
drag, startPoint x: 909, startPoint y: 238, endPoint x: 850, endPoint y: 240, distance: 59.0
click at [850, 240] on textarea at bounding box center [718, 281] width 801 height 551
click at [759, 261] on textarea at bounding box center [718, 281] width 801 height 551
click at [465, 284] on textarea at bounding box center [718, 281] width 801 height 551
click at [408, 259] on textarea at bounding box center [718, 281] width 801 height 551
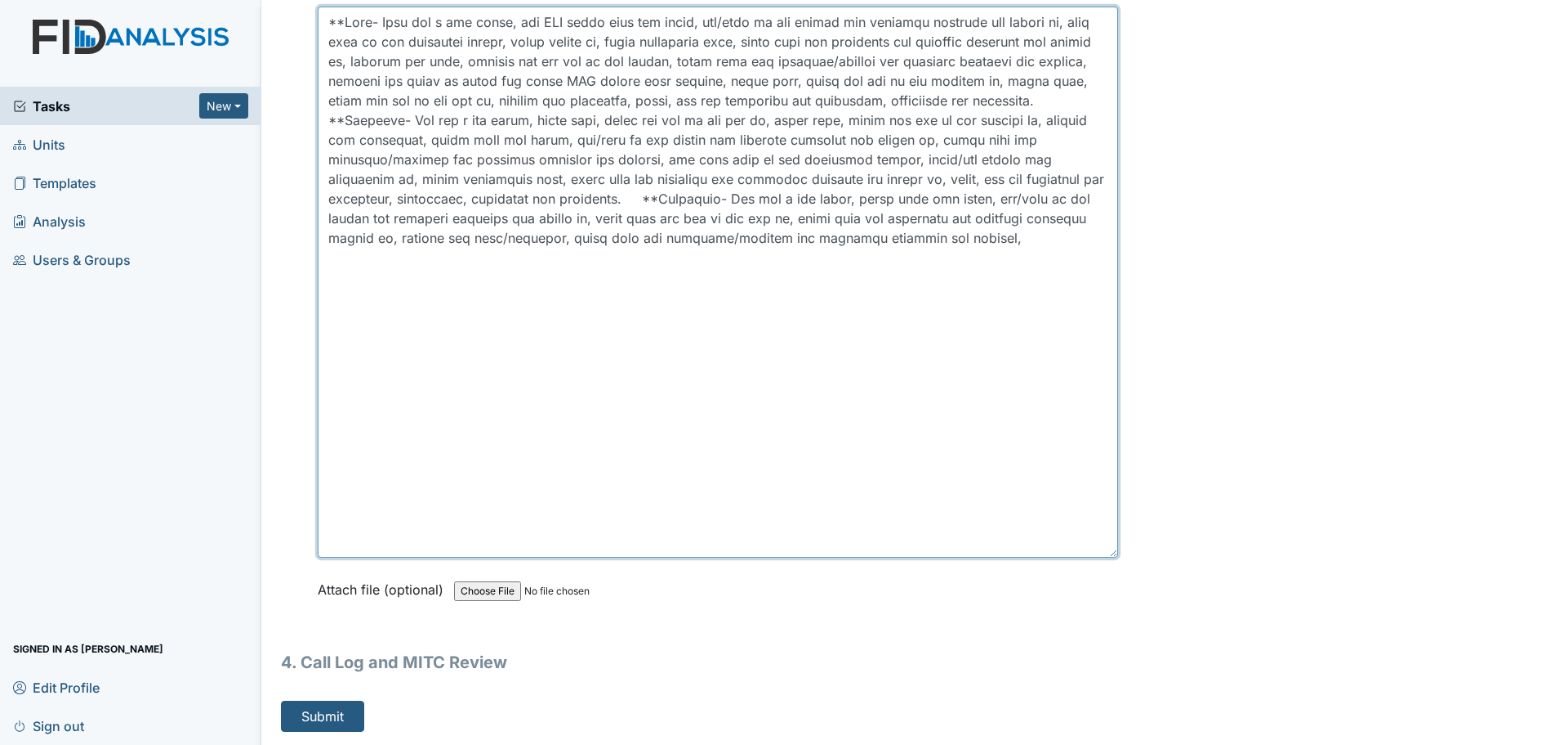
click at [566, 271] on textarea at bounding box center [718, 281] width 801 height 551
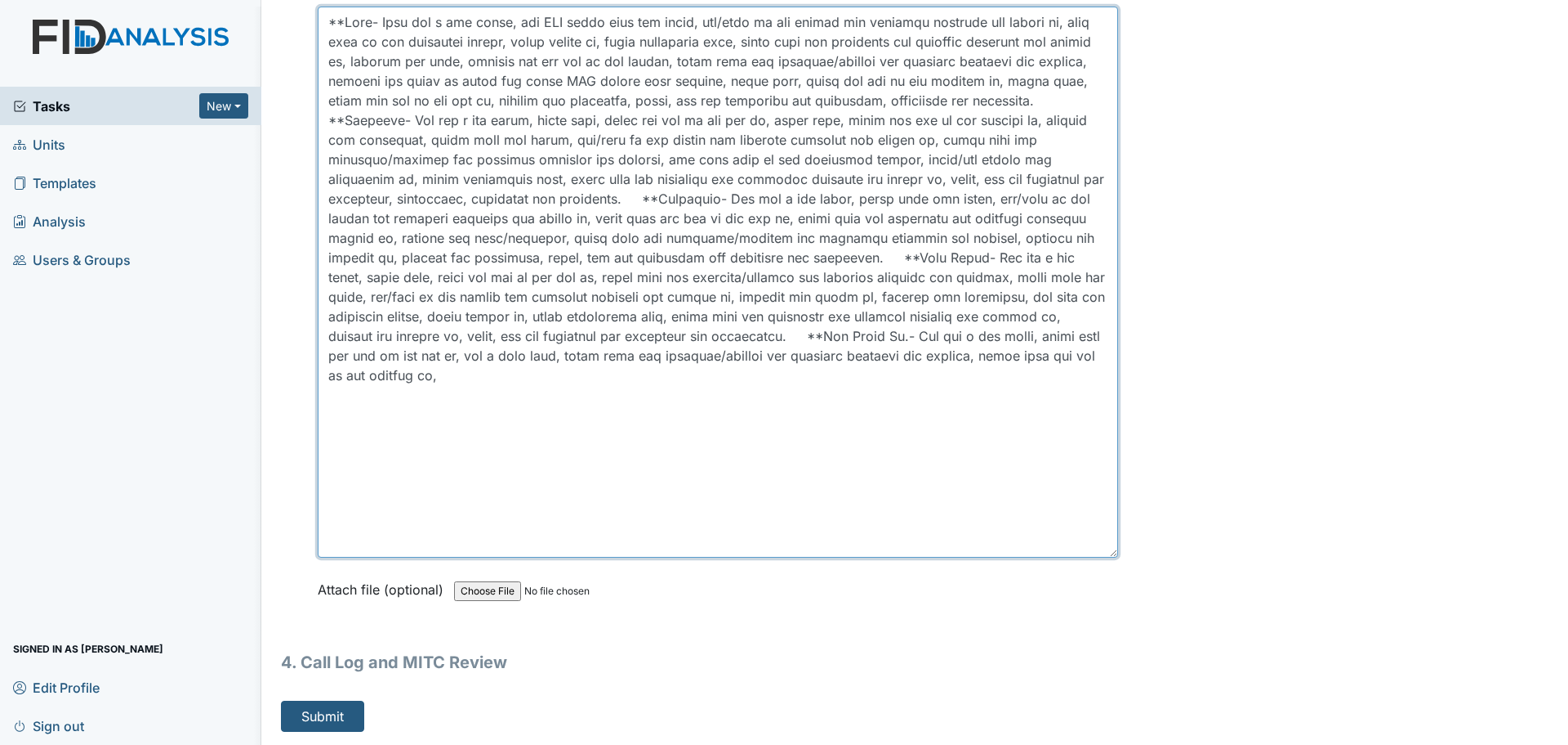
click at [949, 377] on textarea at bounding box center [718, 281] width 801 height 551
click at [901, 375] on textarea at bounding box center [718, 281] width 801 height 551
click at [900, 379] on textarea at bounding box center [718, 281] width 801 height 551
click at [956, 394] on textarea at bounding box center [718, 281] width 801 height 551
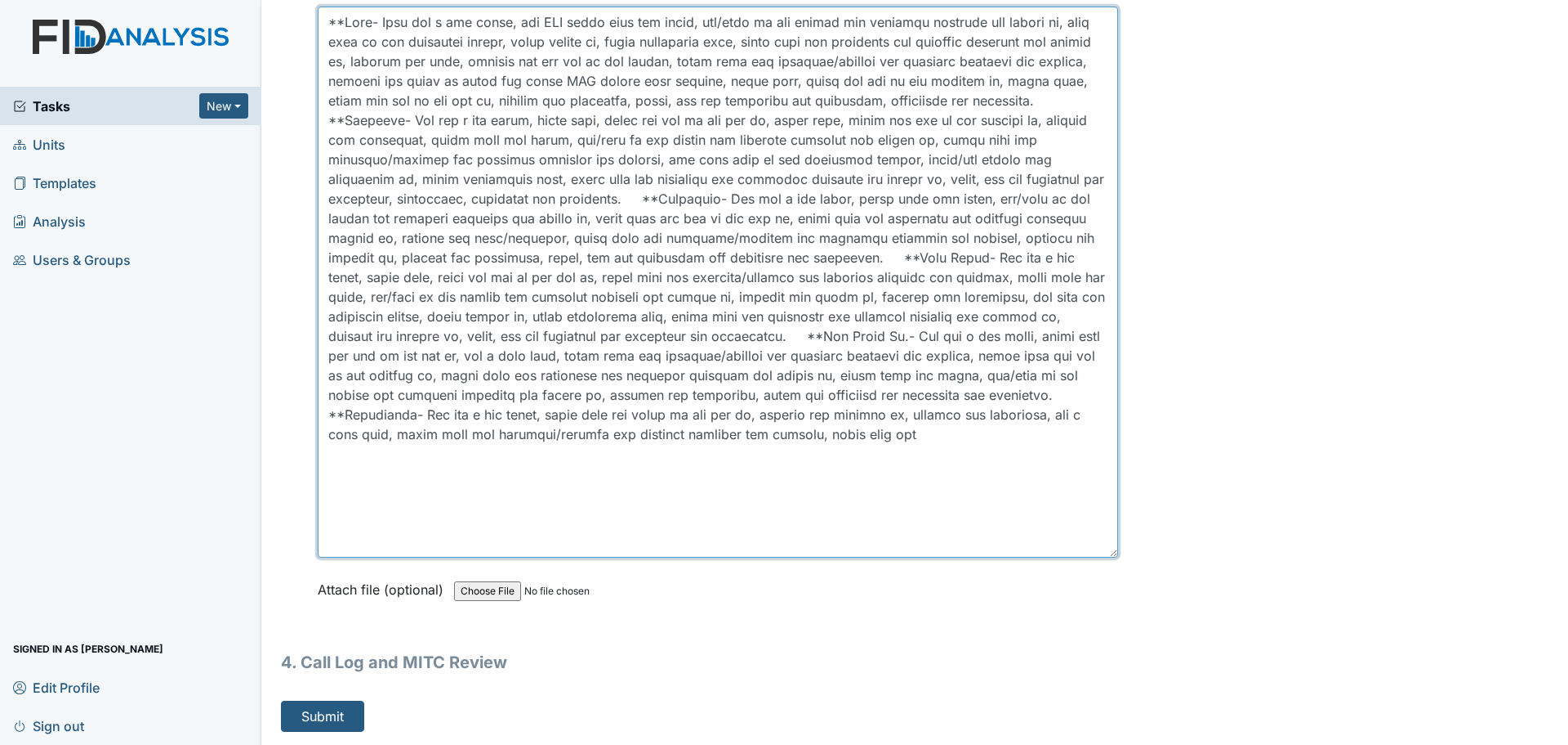
click at [650, 458] on textarea at bounding box center [718, 281] width 801 height 551
click at [611, 454] on textarea at bounding box center [718, 281] width 801 height 551
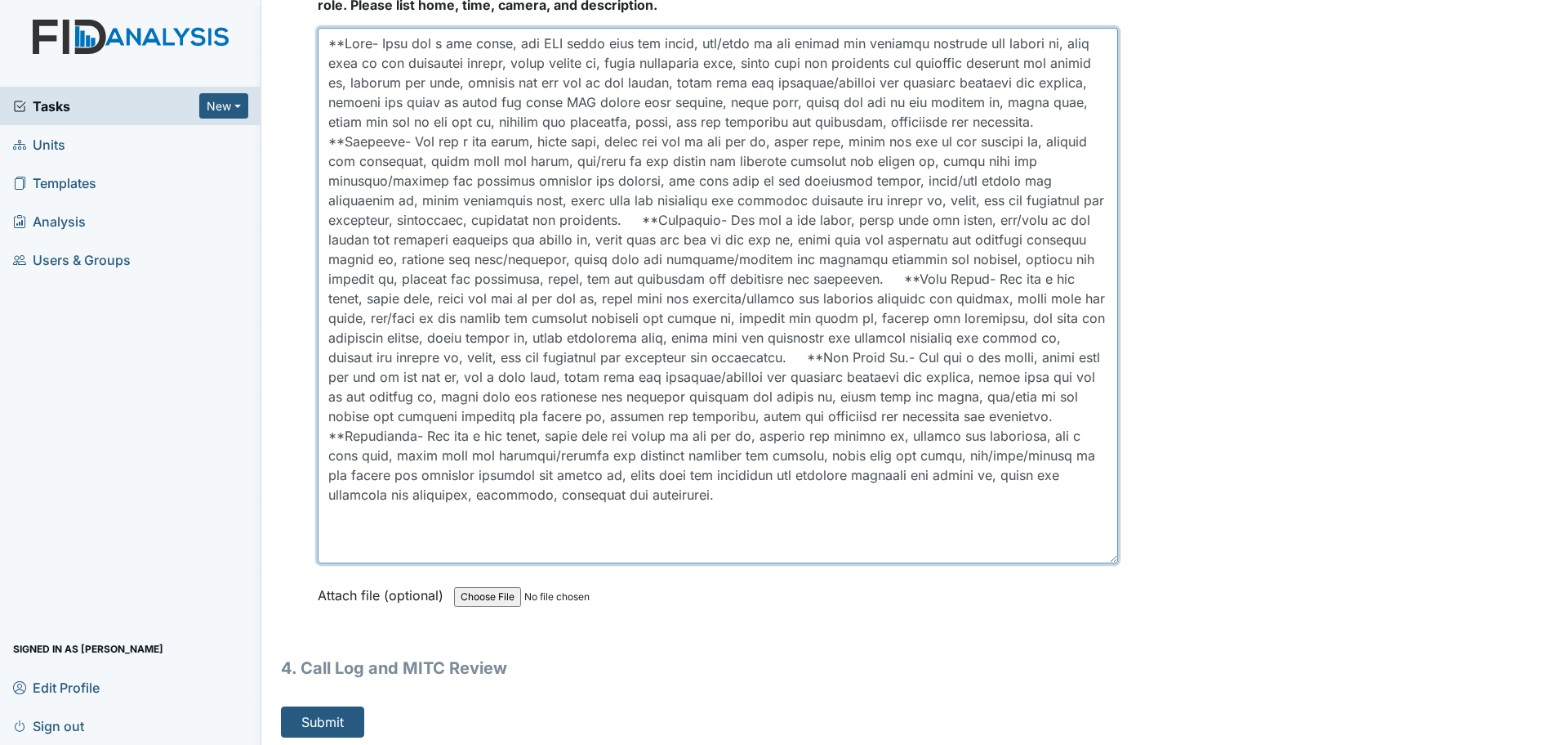
scroll to position [4926, 0]
drag, startPoint x: 1104, startPoint y: 552, endPoint x: 1101, endPoint y: 529, distance: 23.2
click at [1101, 529] on textarea at bounding box center [718, 294] width 801 height 527
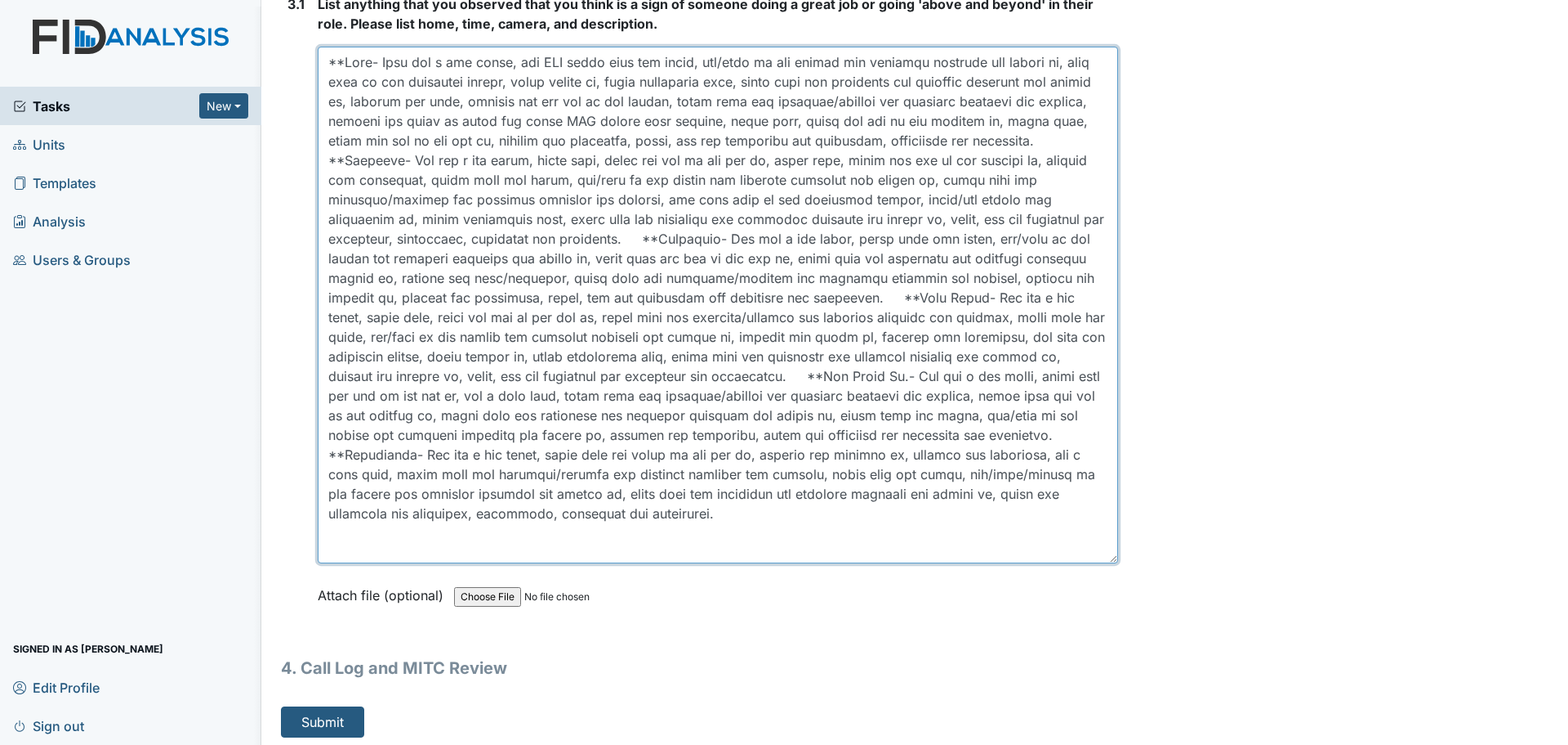
drag, startPoint x: 1106, startPoint y: 555, endPoint x: 1102, endPoint y: 539, distance: 16.5
click at [1102, 539] on textarea at bounding box center [718, 304] width 801 height 516
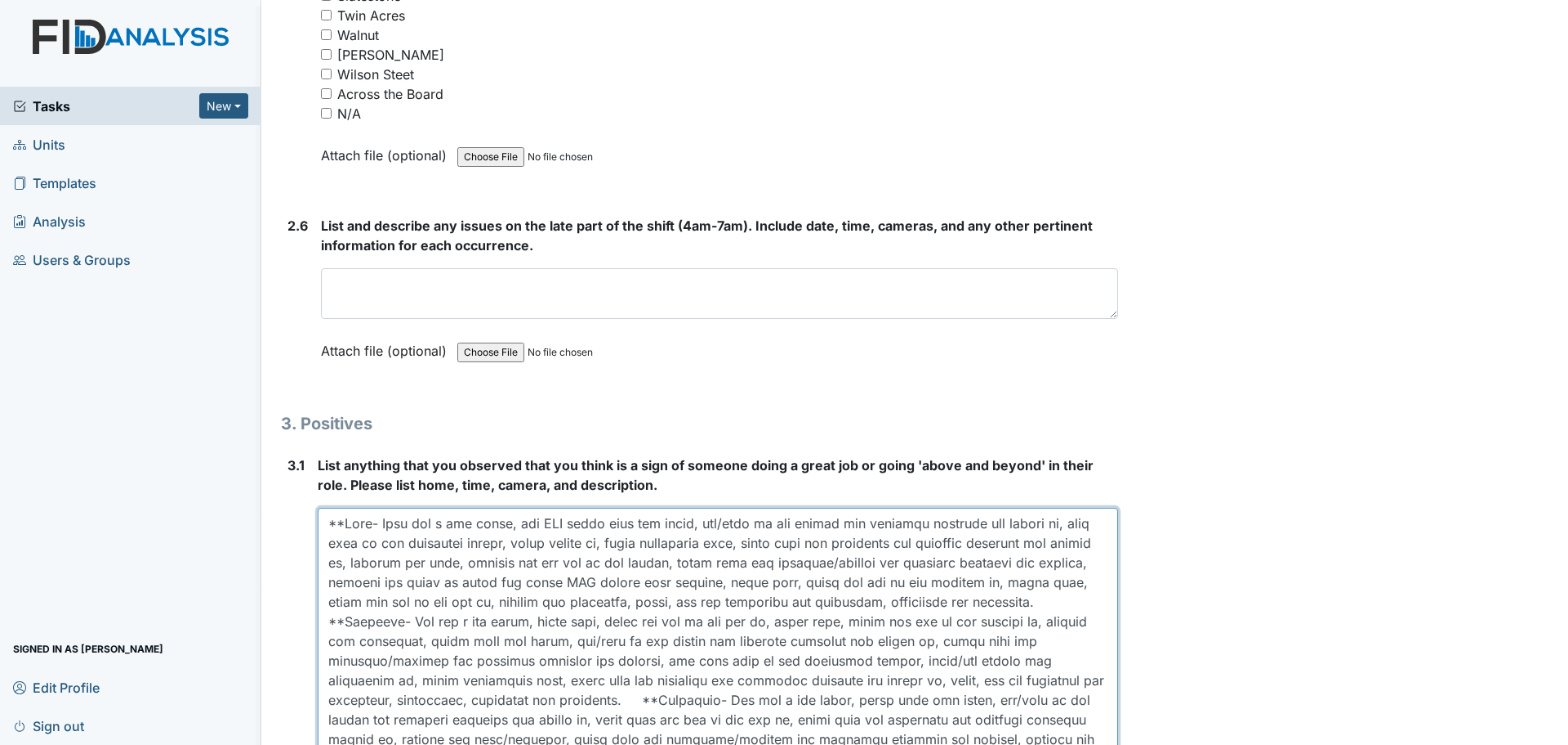
scroll to position [4418, 0]
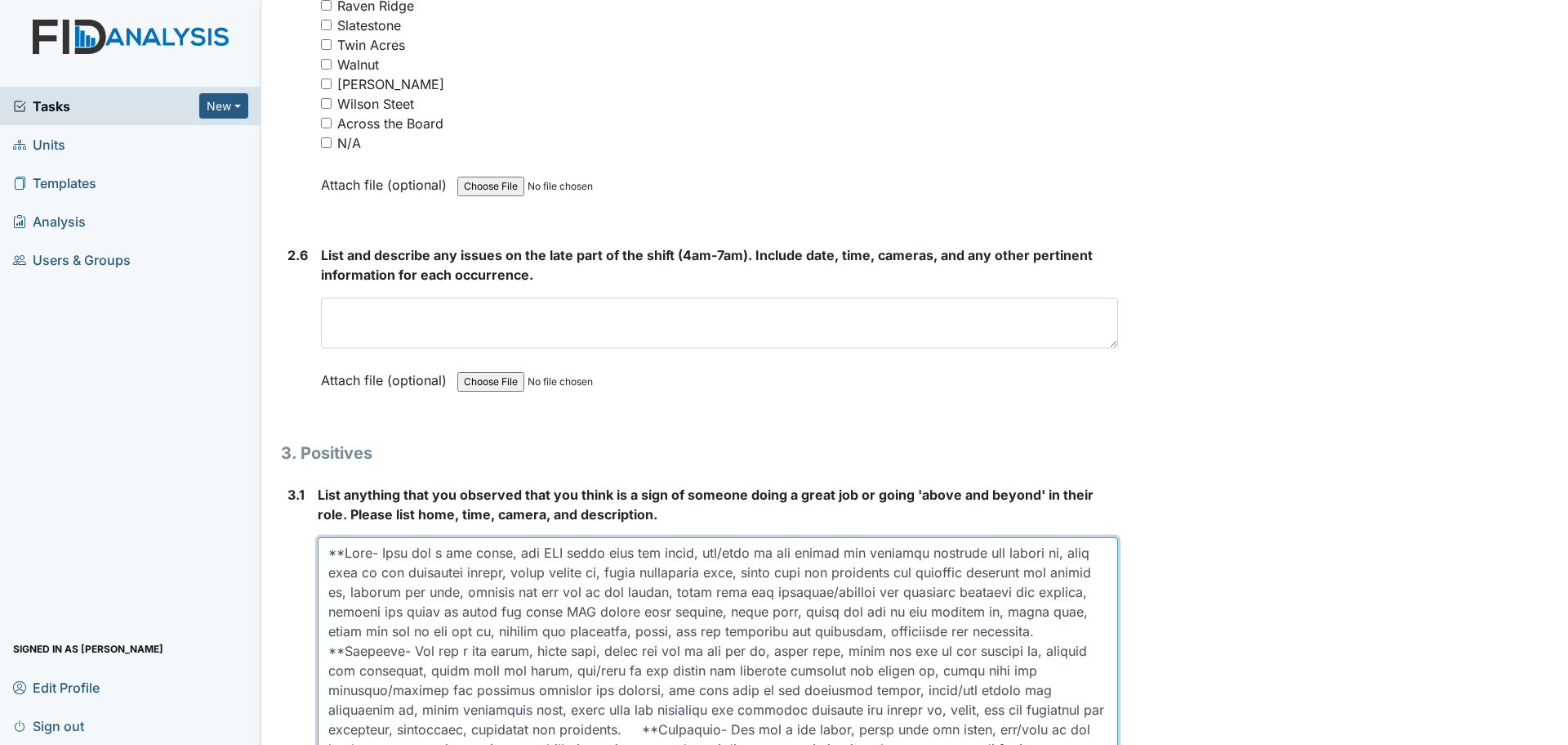
type textarea "**Coke- They did a med count, one DSP wiped down the table, top/base of the cha…"
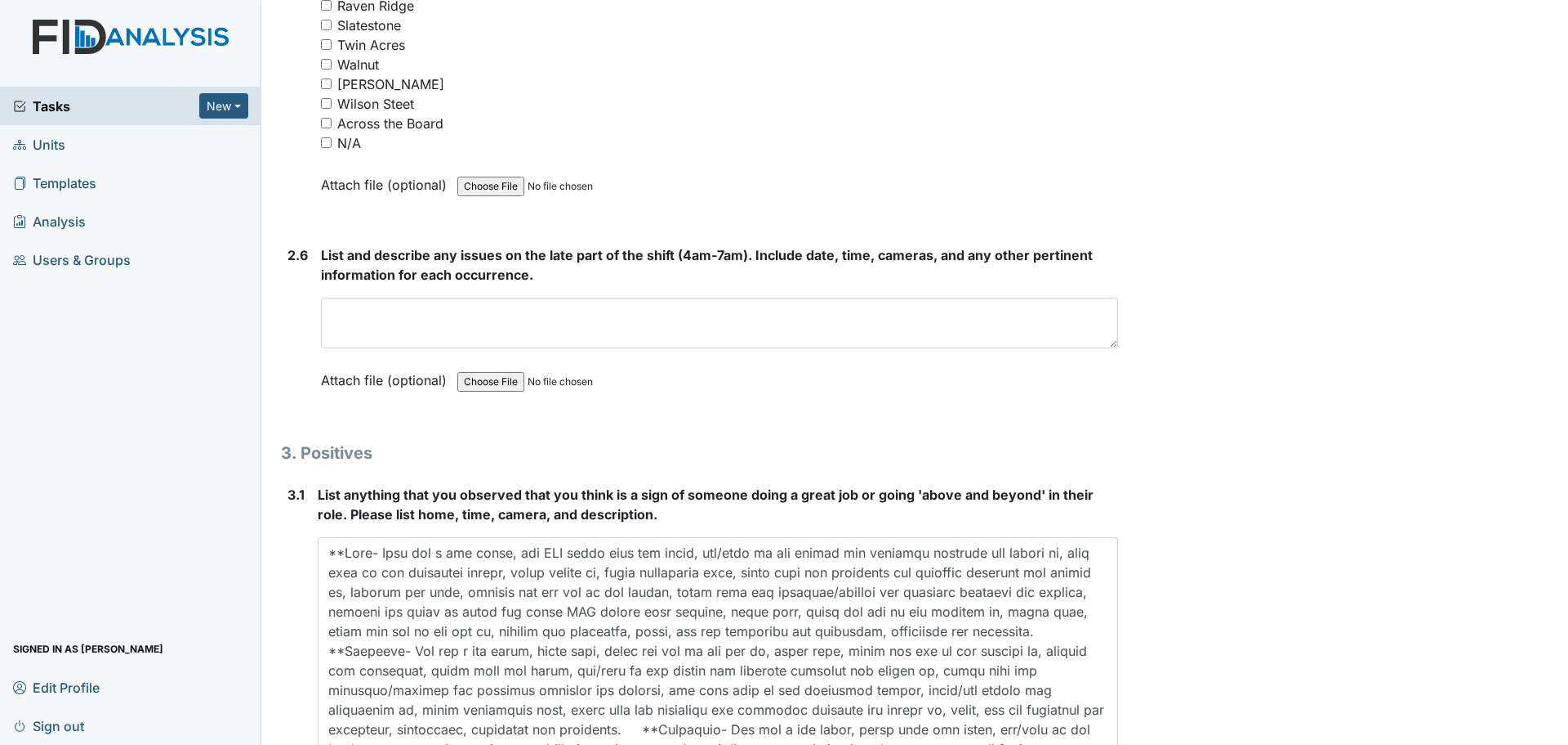
click at [330, 143] on input "N/A" at bounding box center [326, 143] width 11 height 11
checkbox input "true"
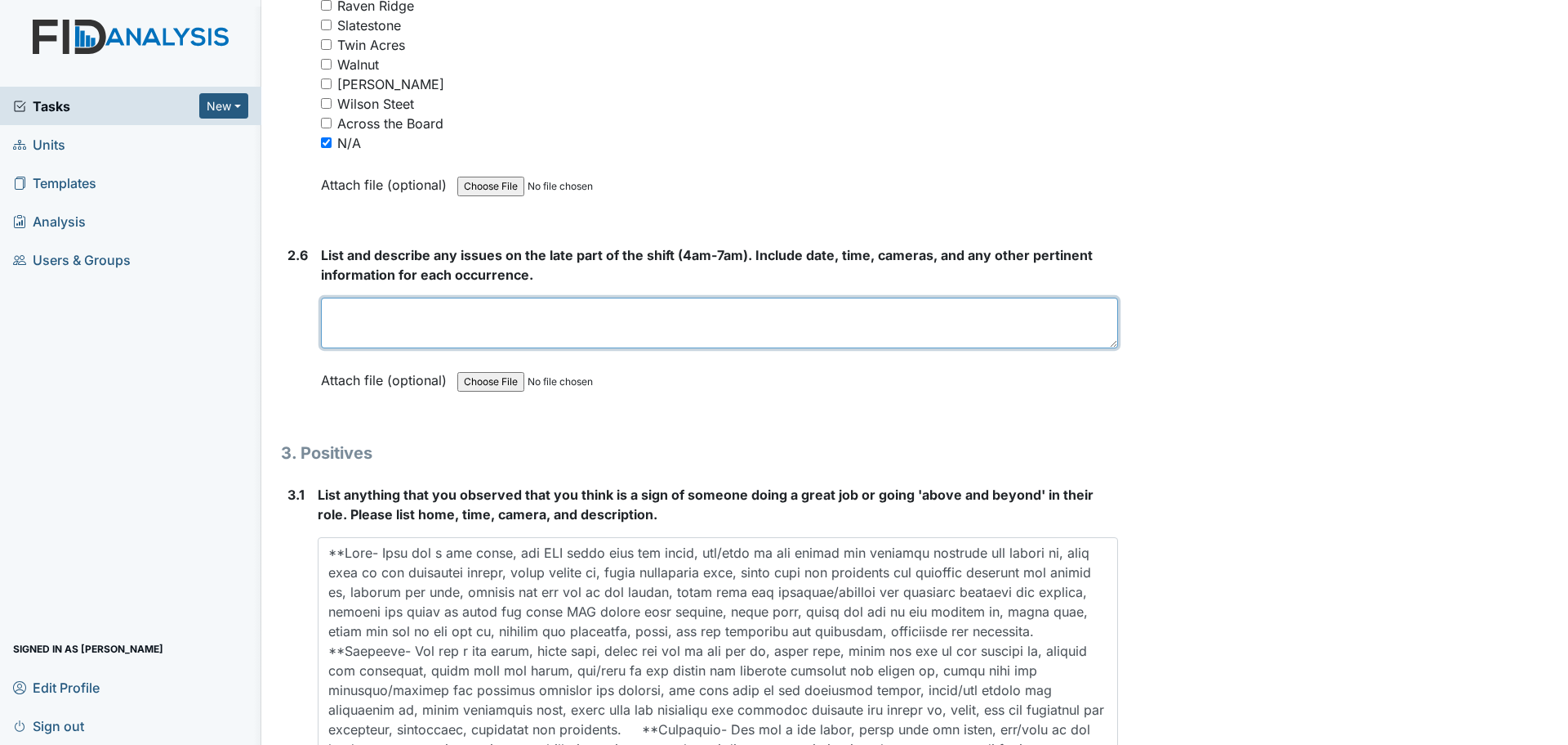
click at [565, 327] on textarea at bounding box center [719, 323] width 797 height 51
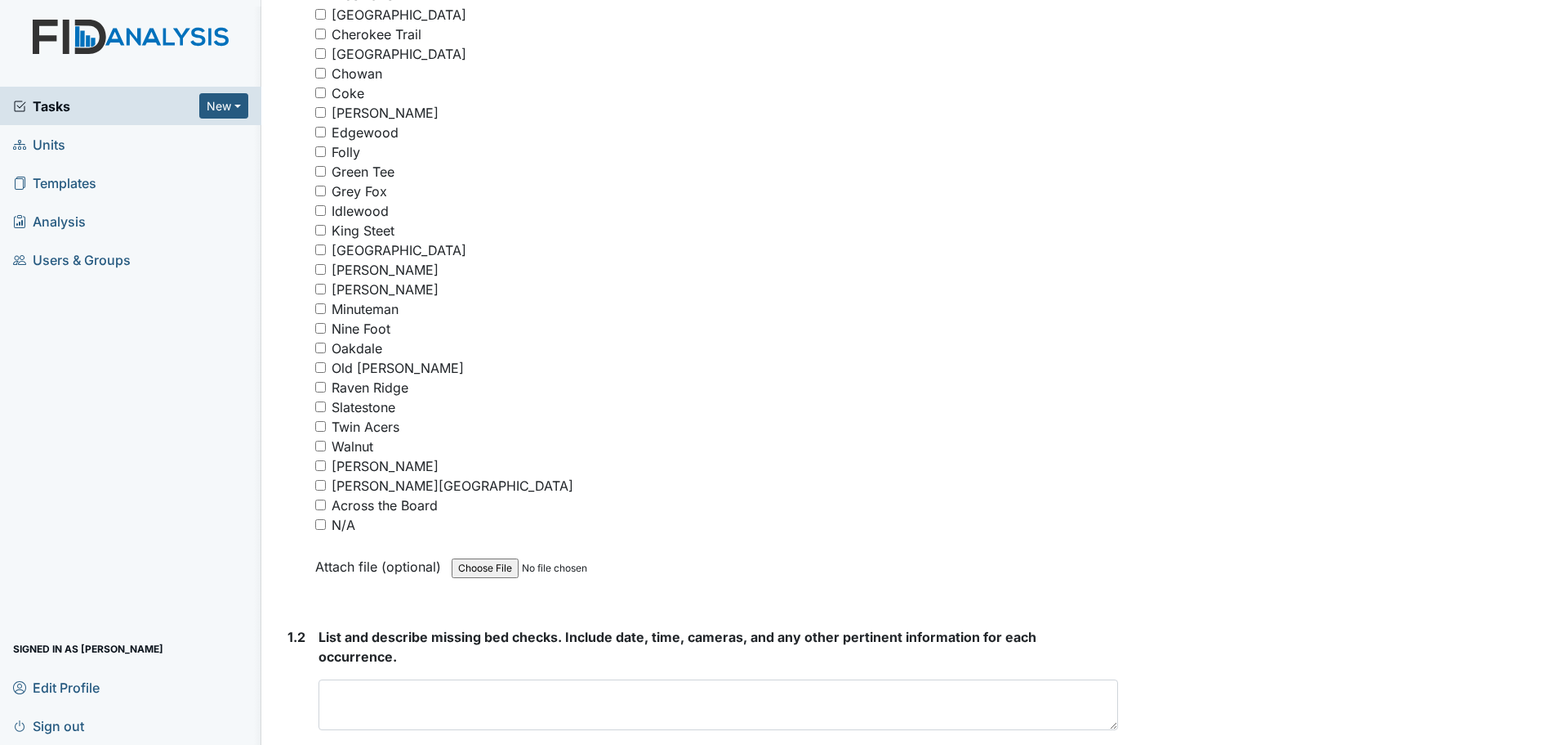
scroll to position [495, 0]
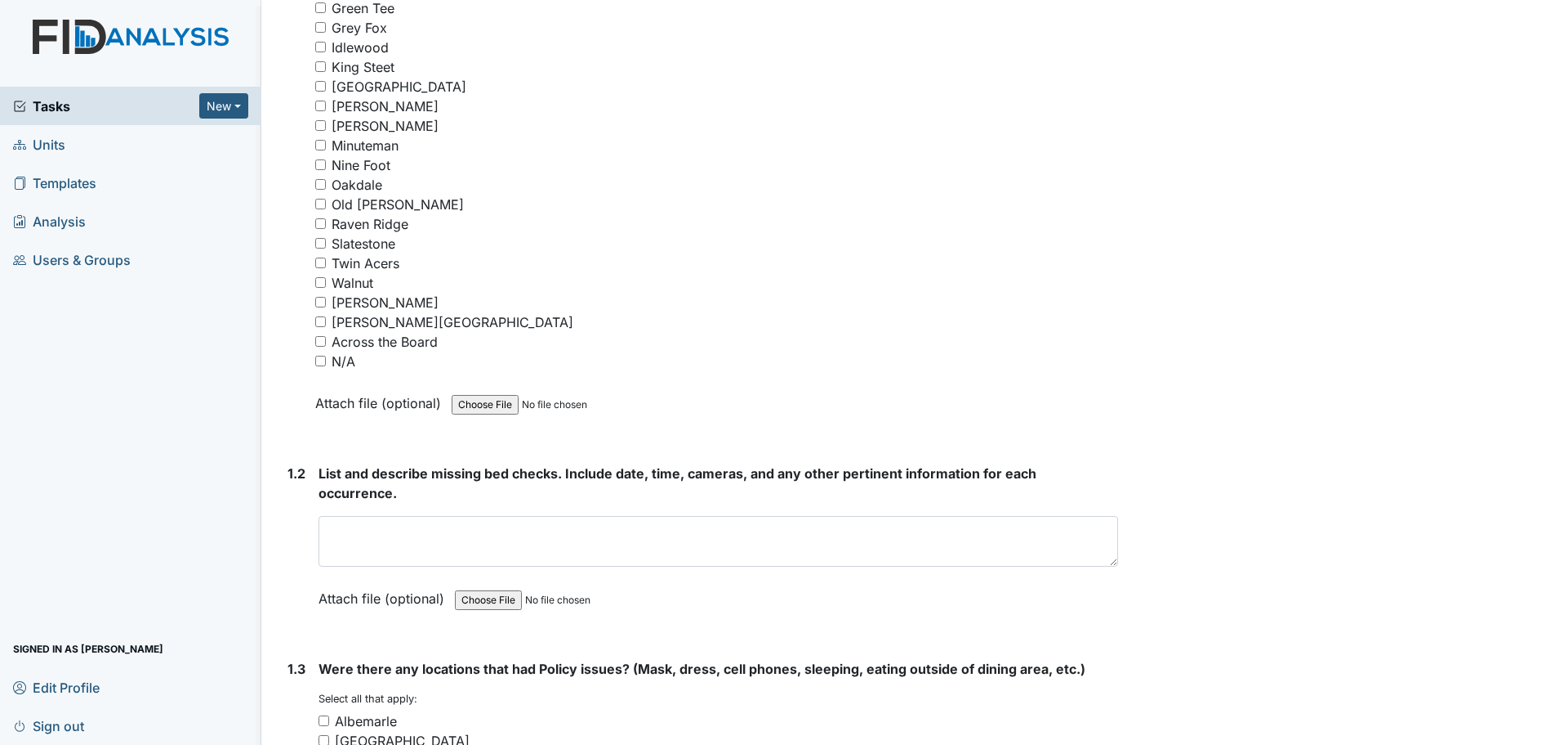
type textarea "Staff finished cleaning and assisted residents."
drag, startPoint x: 317, startPoint y: 358, endPoint x: 378, endPoint y: 393, distance: 70.3
click at [318, 358] on input "N/A" at bounding box center [321, 361] width 11 height 11
checkbox input "true"
click at [600, 539] on textarea at bounding box center [718, 541] width 800 height 51
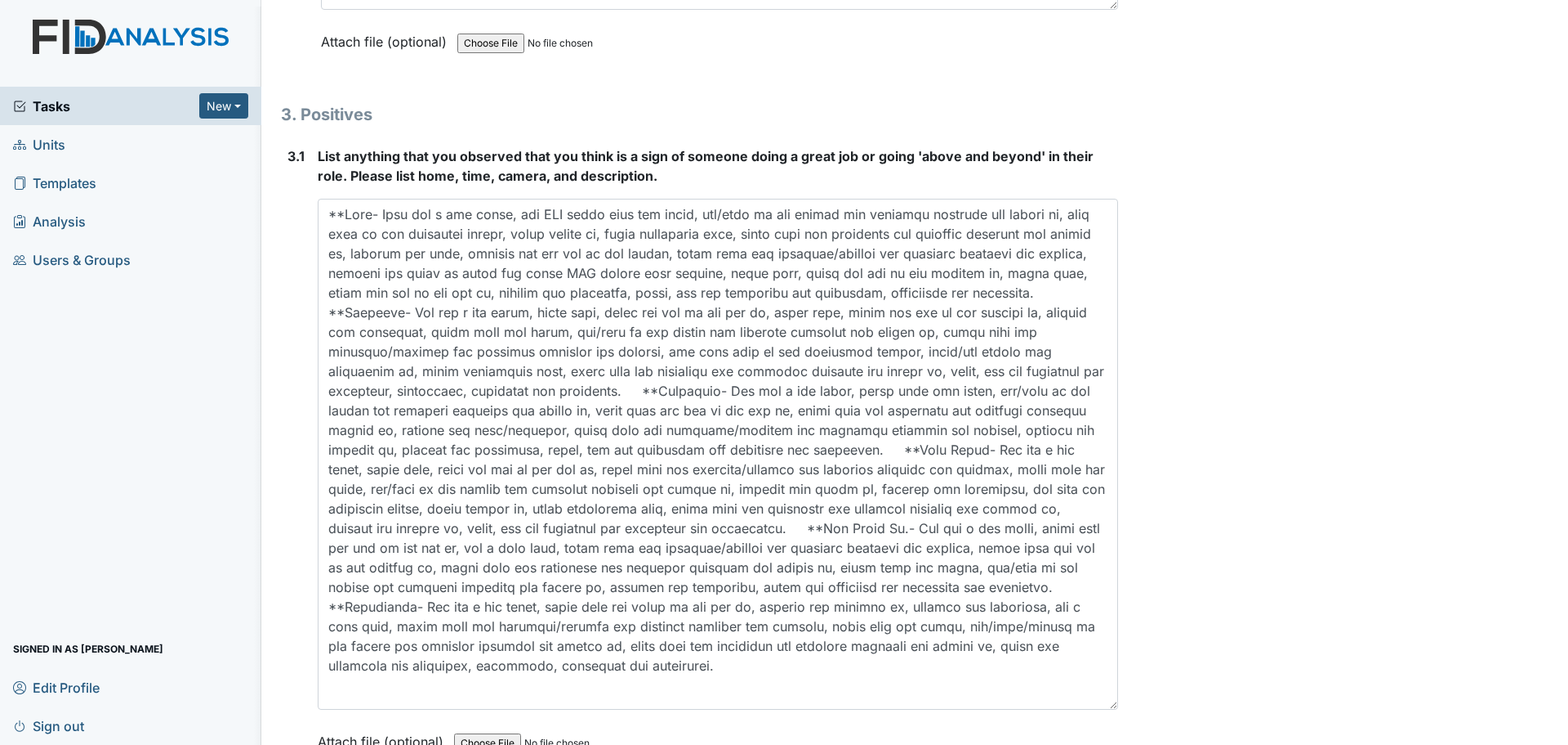
scroll to position [4909, 0]
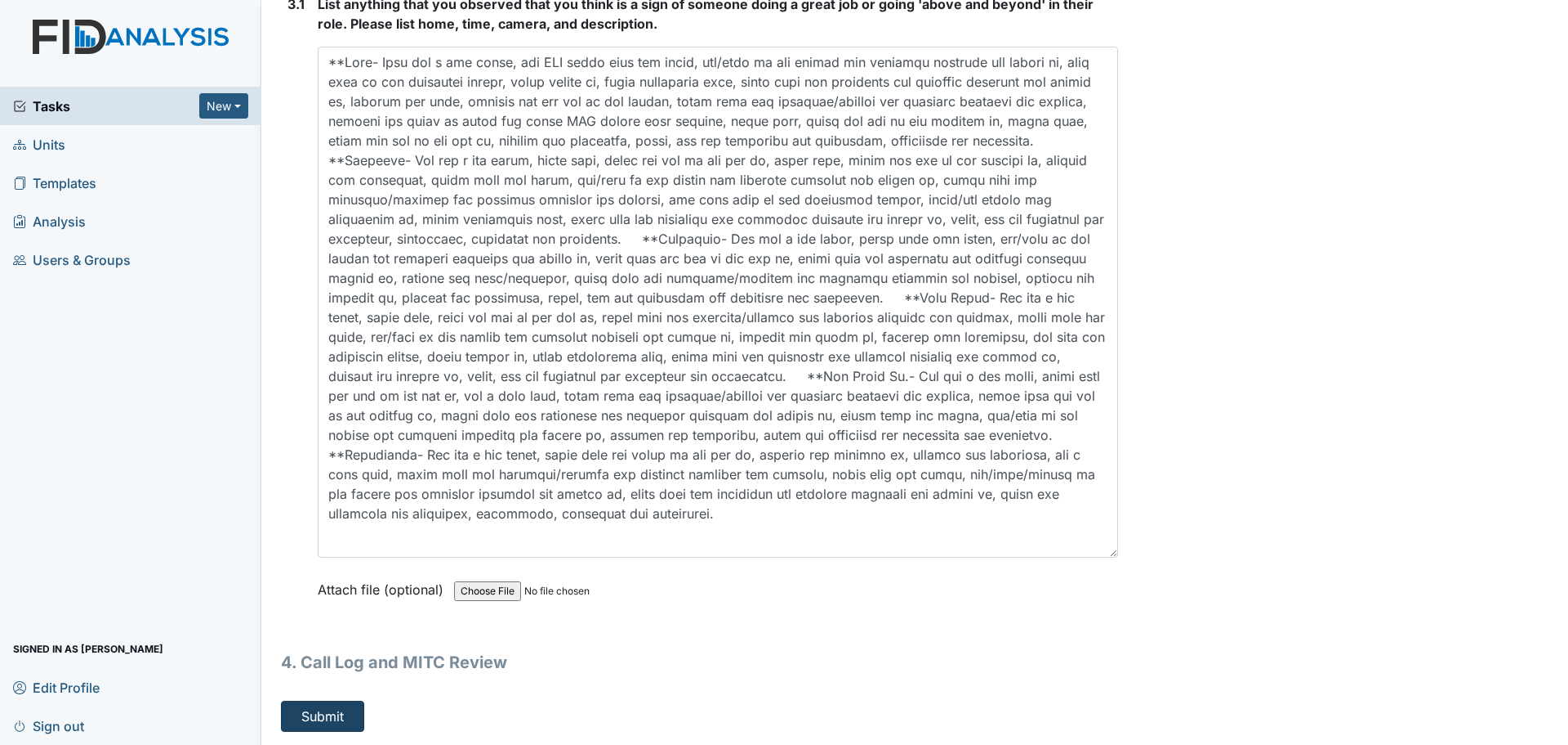
type textarea "Staff did their bed checks."
click at [340, 722] on button "Submit" at bounding box center [322, 715] width 83 height 31
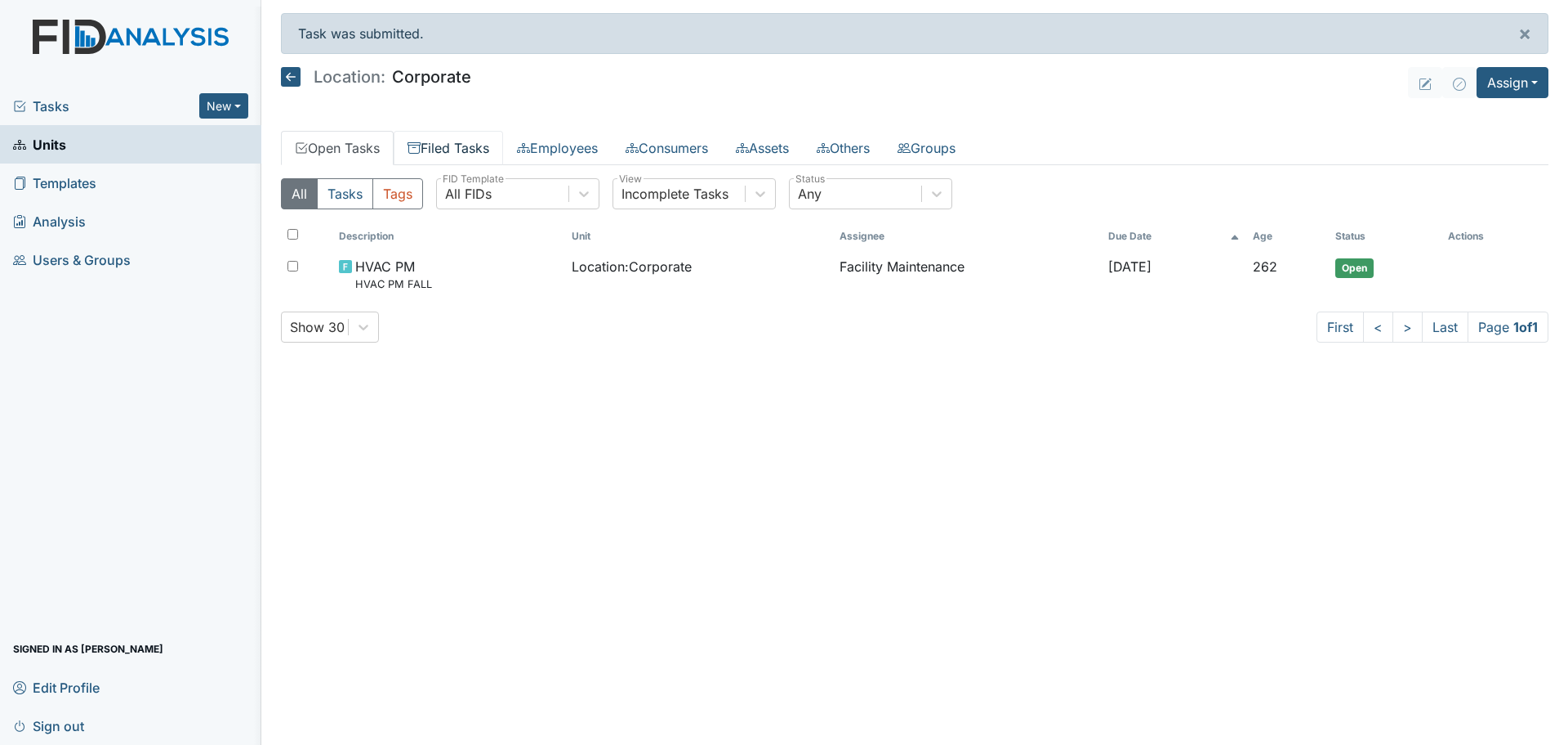
click at [446, 157] on link "Filed Tasks" at bounding box center [448, 147] width 109 height 34
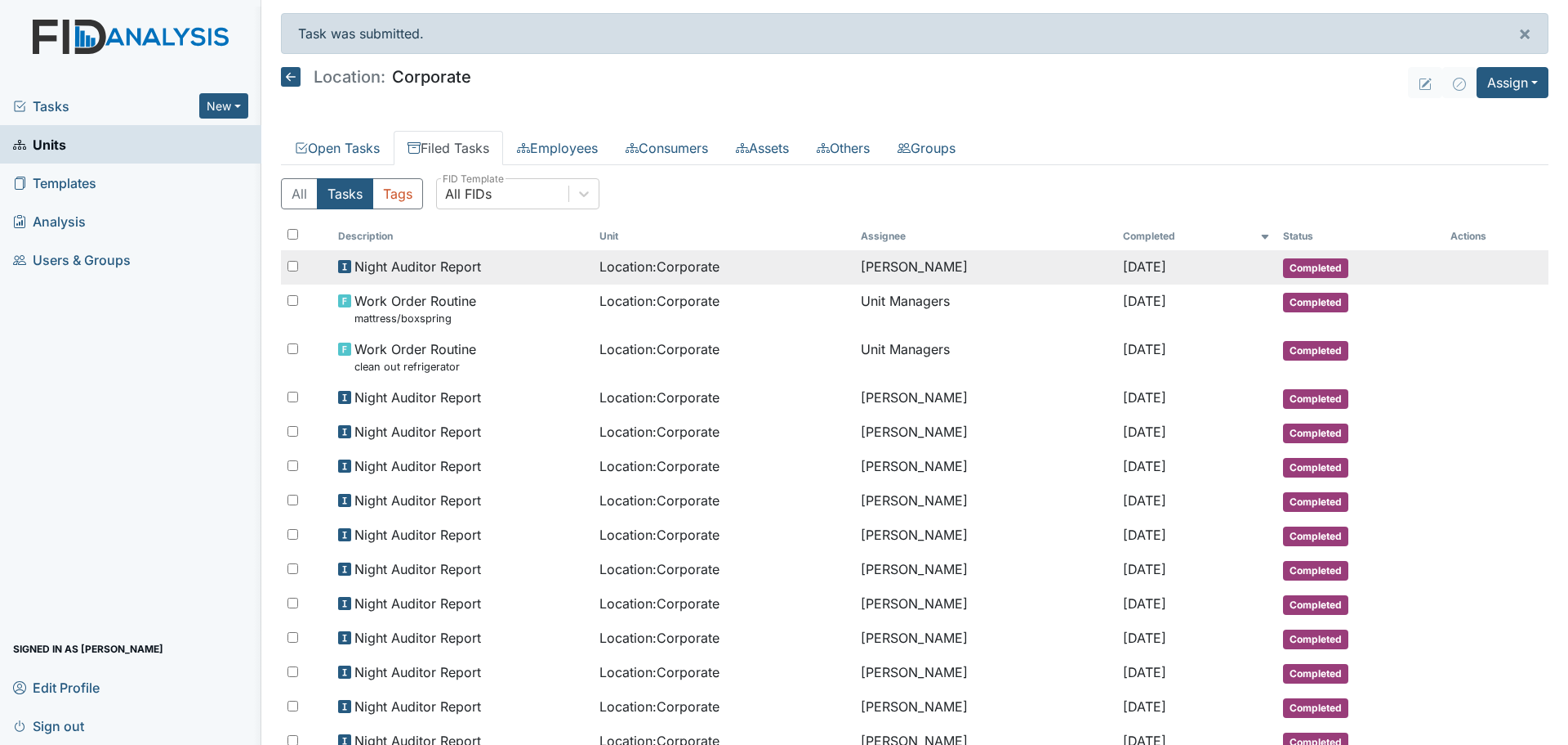
click at [471, 266] on span "Night Auditor Report" at bounding box center [418, 266] width 127 height 19
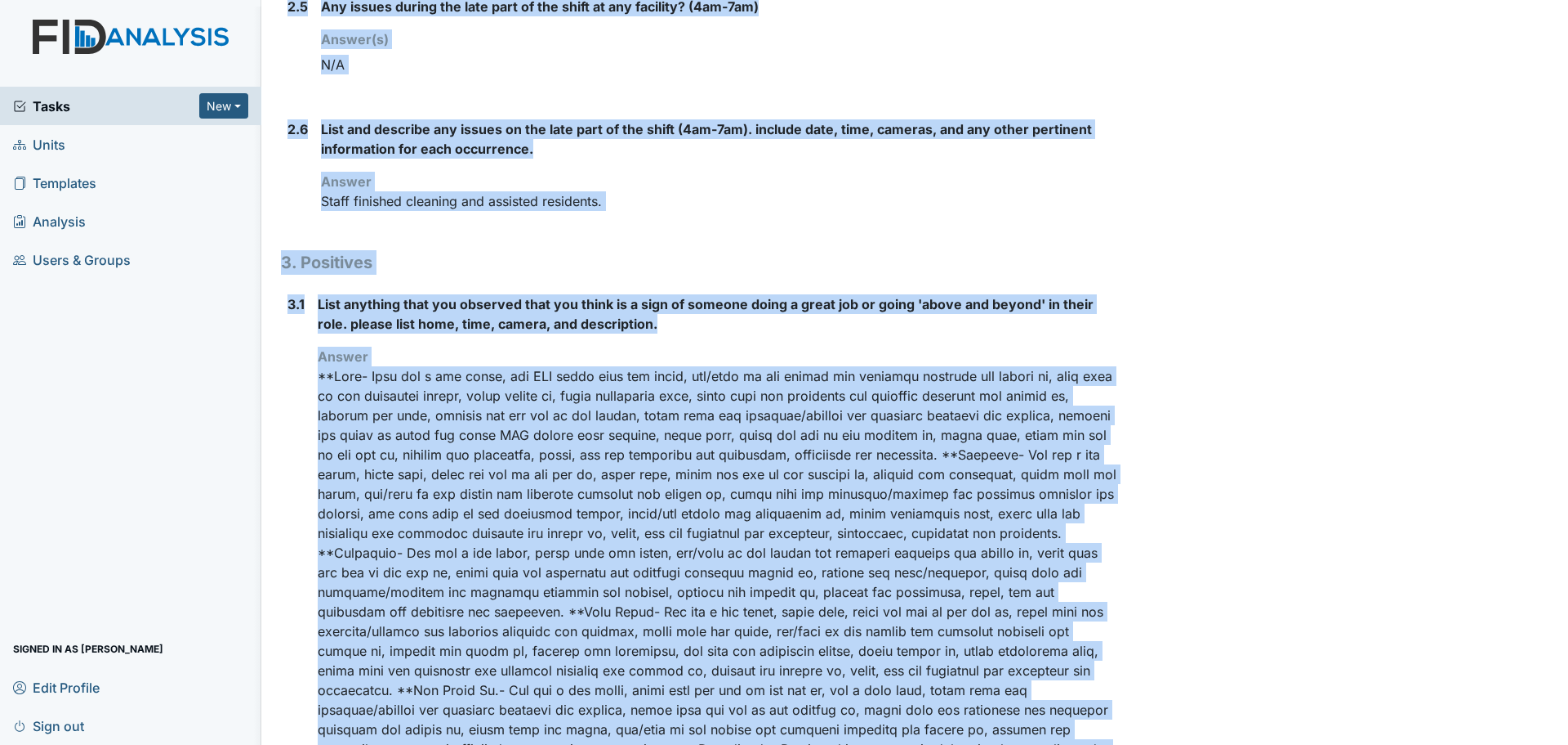
scroll to position [1572, 0]
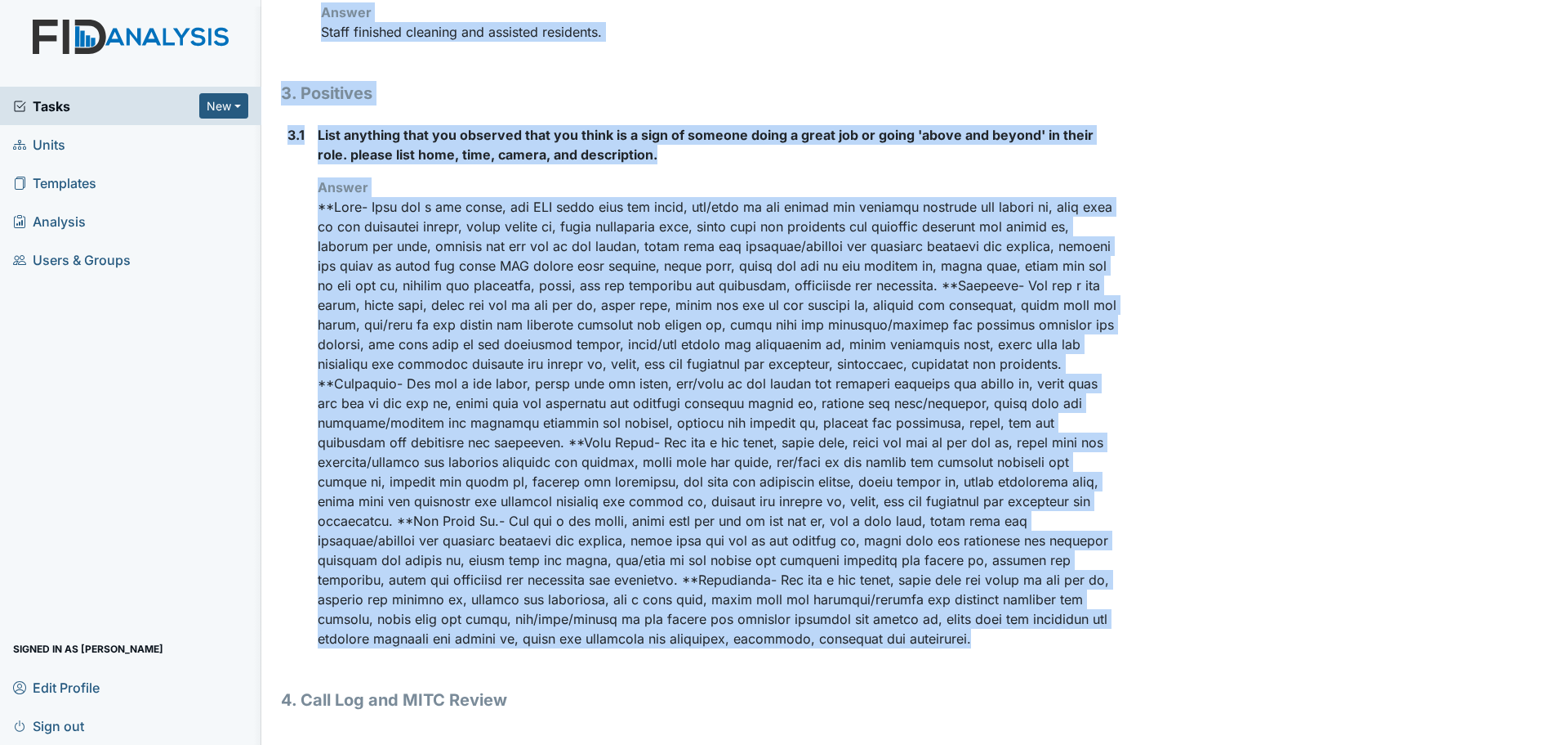
drag, startPoint x: 284, startPoint y: 82, endPoint x: 775, endPoint y: 642, distance: 744.8
copy div "Location: Corporate Assignee: [PERSON_NAME] Creator: [PERSON_NAME] Remediator: …"
